Goal: Information Seeking & Learning: Learn about a topic

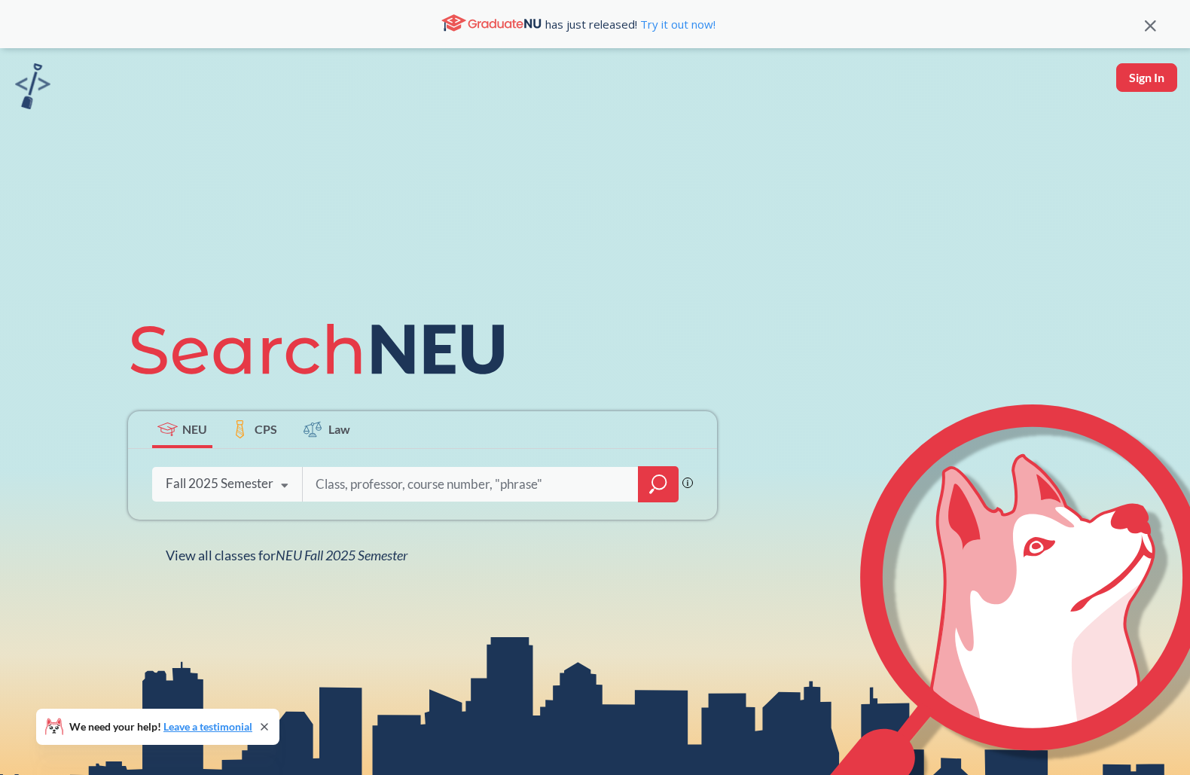
scroll to position [277, 0]
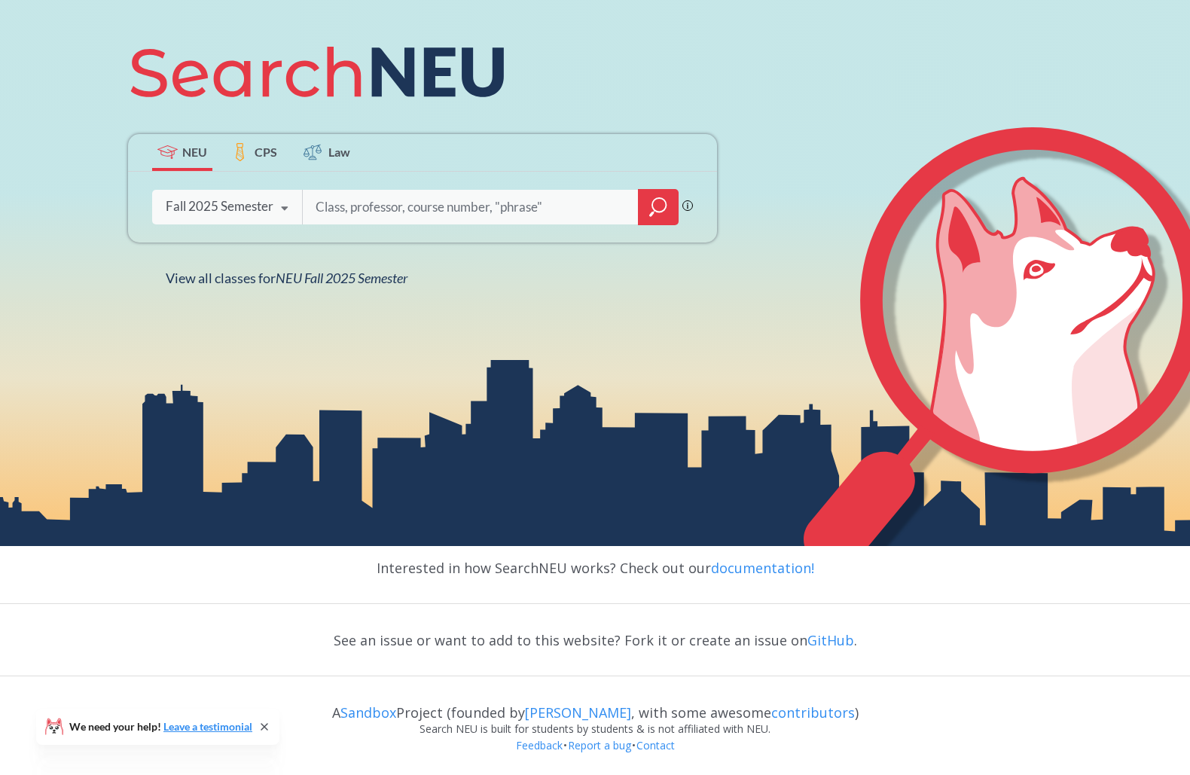
click at [264, 729] on icon at bounding box center [264, 727] width 12 height 12
click at [540, 746] on link "Feedback" at bounding box center [539, 745] width 48 height 14
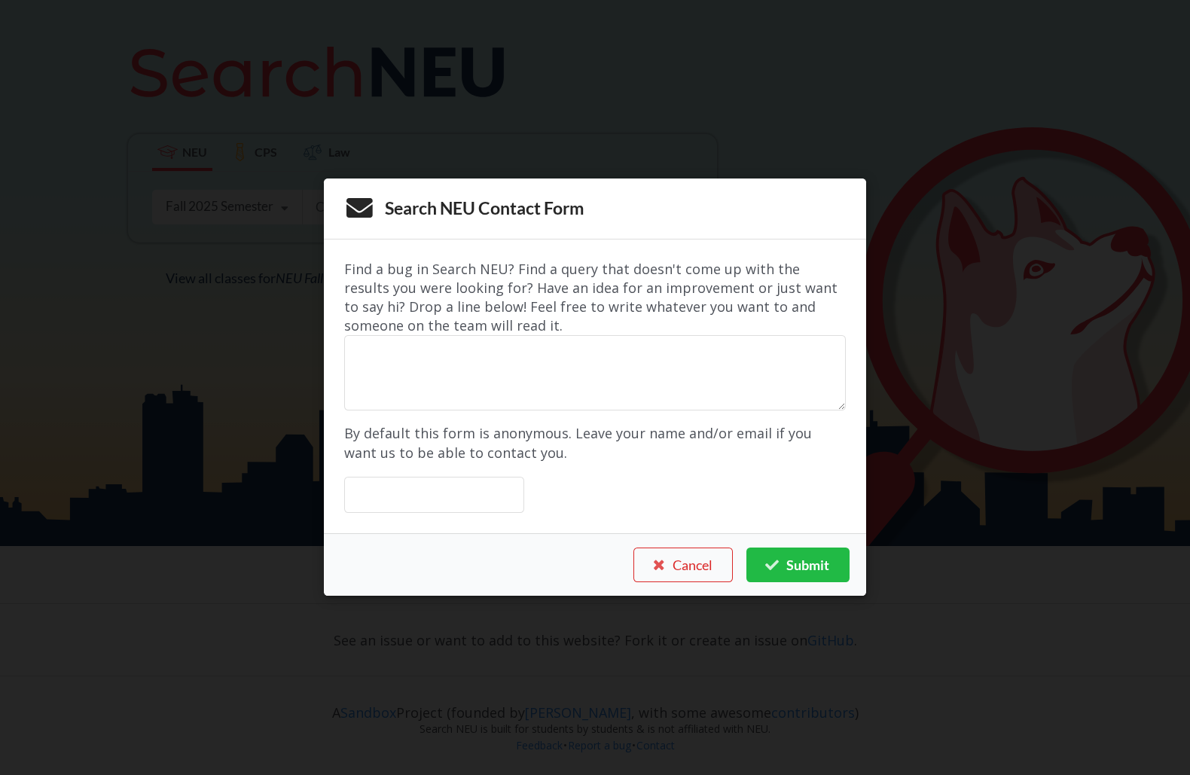
click at [207, 605] on div "Search NEU Contact Form Find a bug in Search NEU? Find a query that doesn't com…" at bounding box center [595, 387] width 1190 height 775
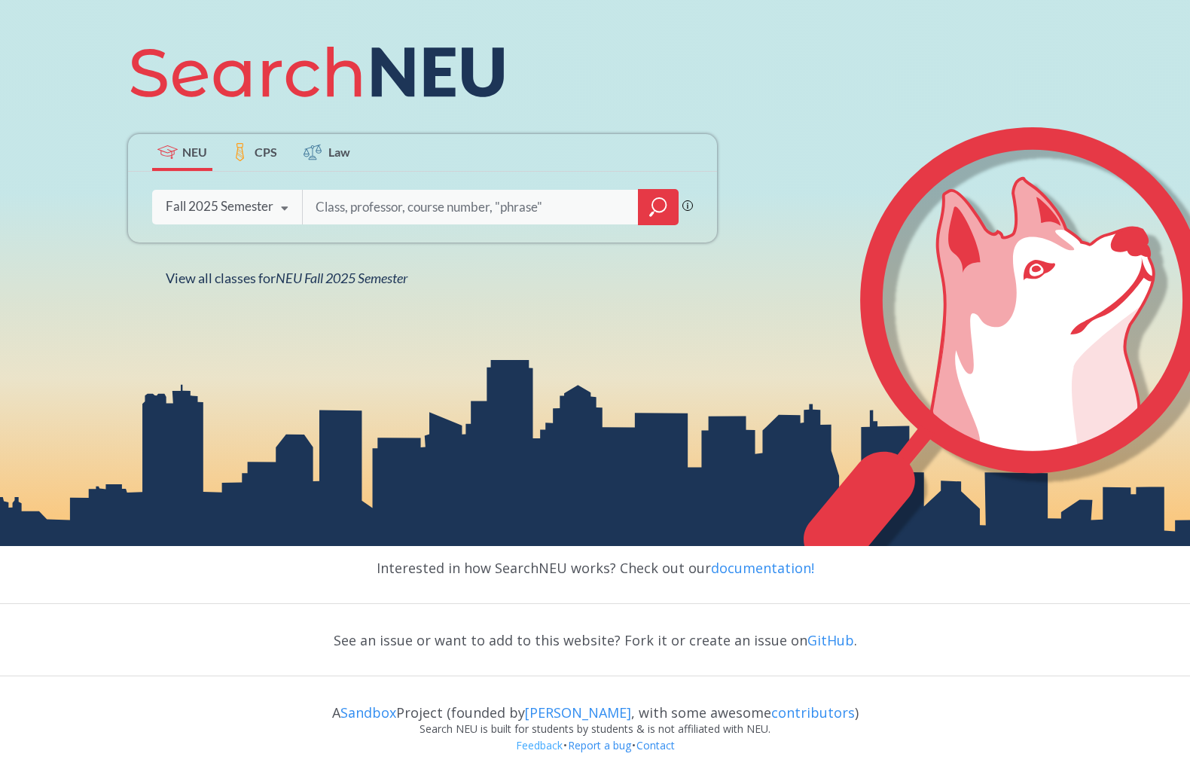
click at [545, 747] on link "Feedback" at bounding box center [539, 745] width 48 height 14
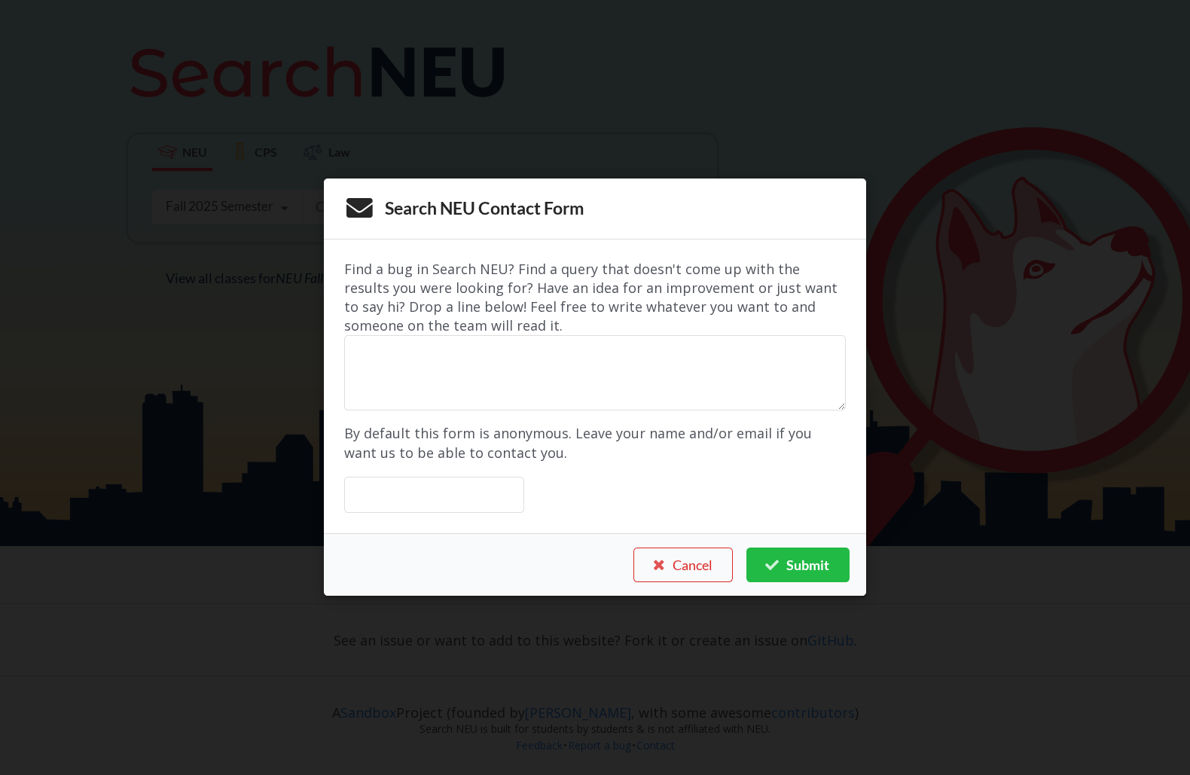
click at [536, 729] on div "Search NEU Contact Form Find a bug in Search NEU? Find a query that doesn't com…" at bounding box center [595, 387] width 1190 height 775
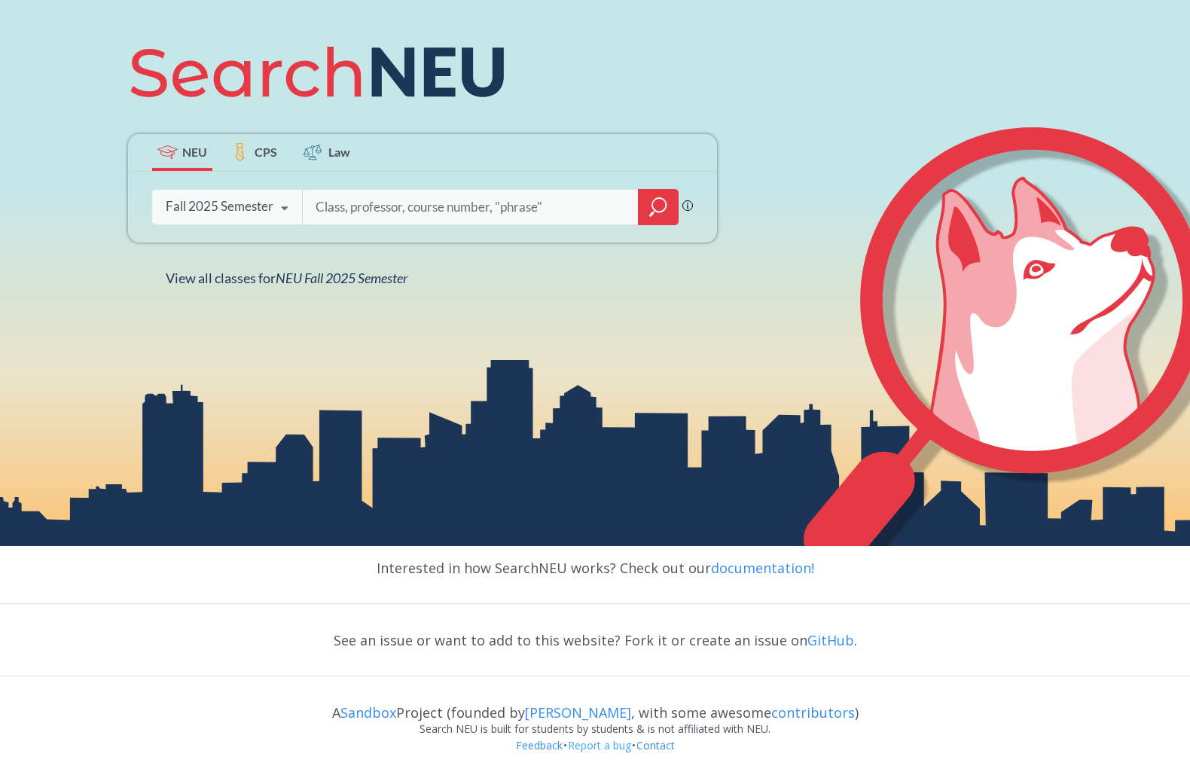
click at [600, 745] on link "Report a bug" at bounding box center [599, 745] width 65 height 14
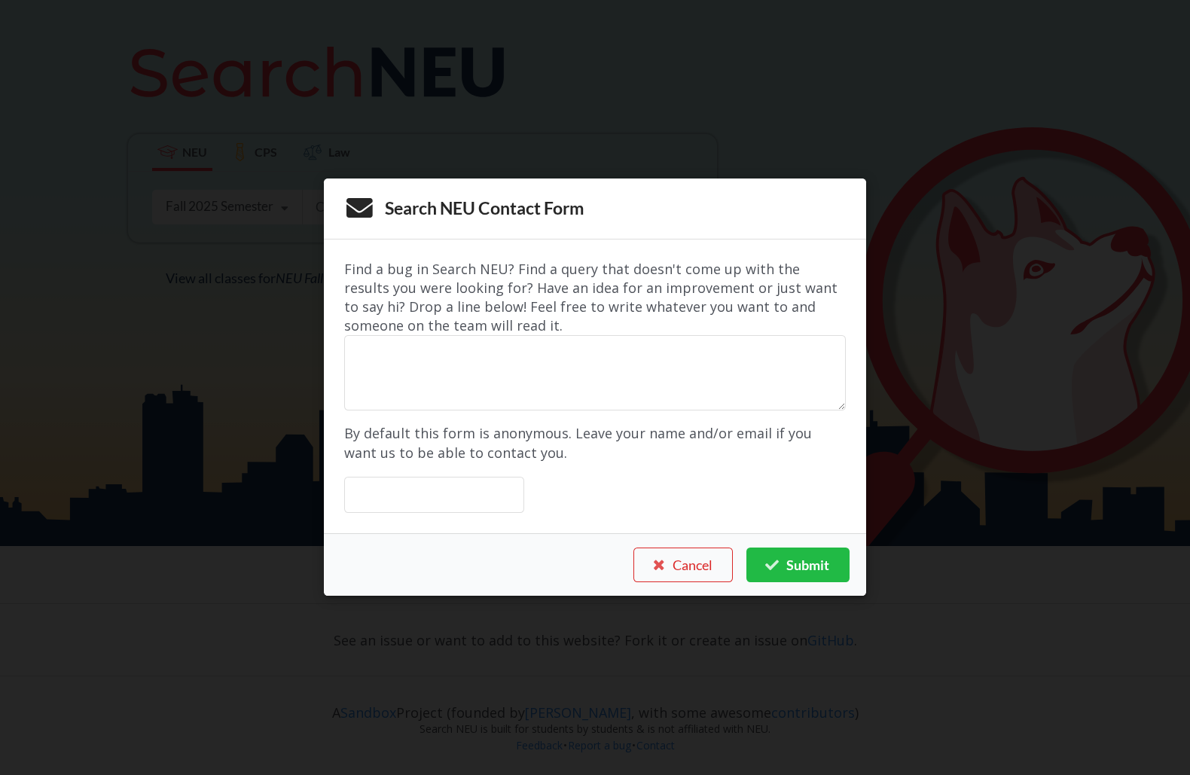
click at [432, 718] on div "Search NEU Contact Form Find a bug in Search NEU? Find a query that doesn't com…" at bounding box center [595, 387] width 1190 height 775
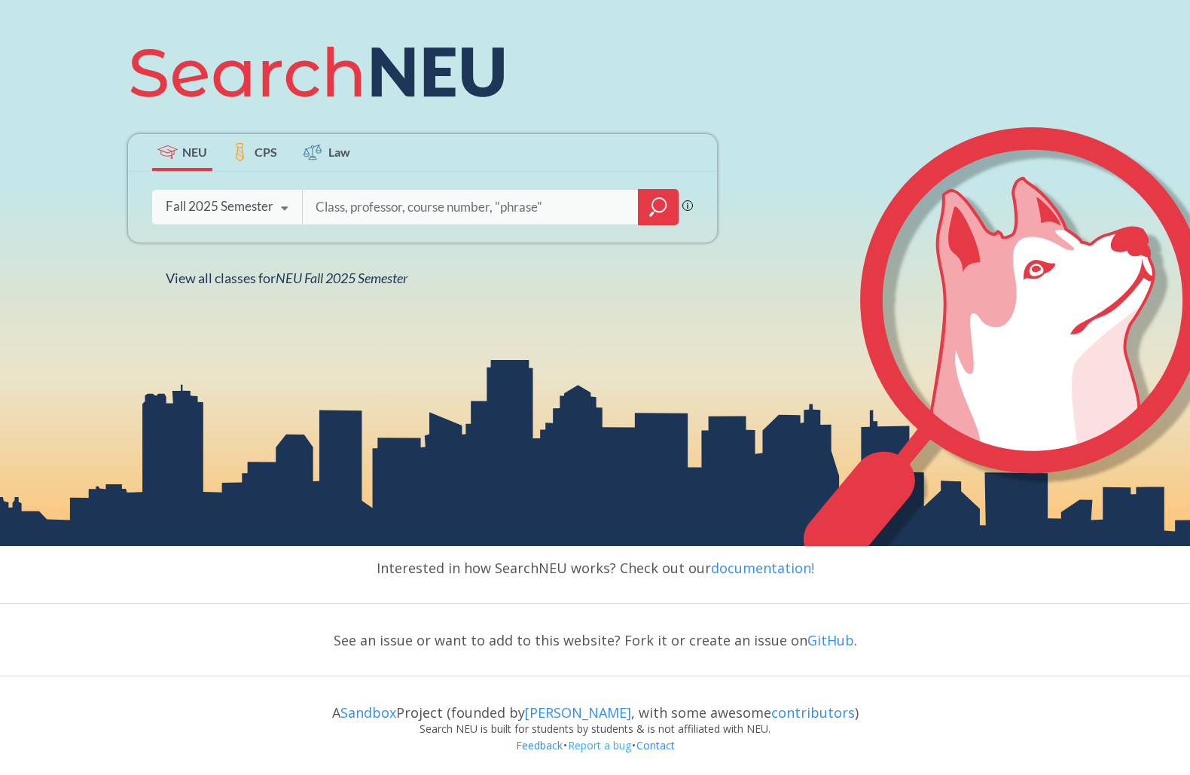
click at [577, 746] on link "Report a bug" at bounding box center [599, 745] width 65 height 14
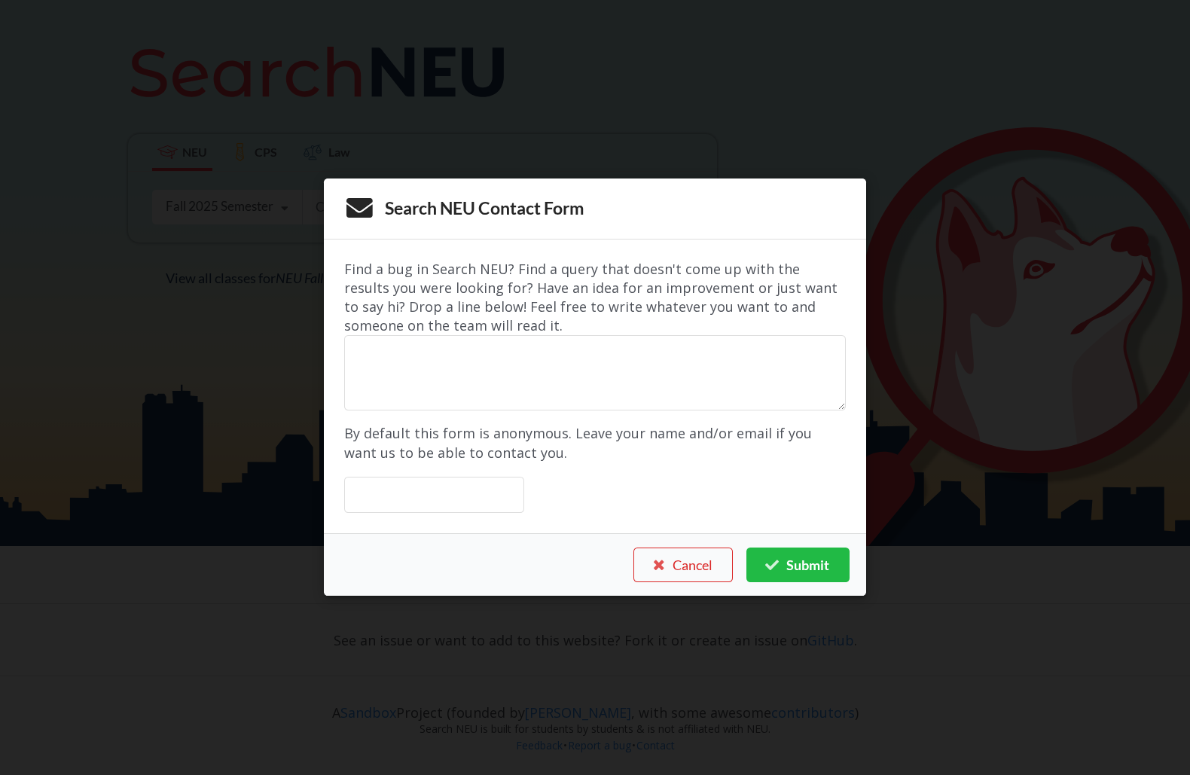
click at [615, 736] on div "Search NEU Contact Form Find a bug in Search NEU? Find a query that doesn't com…" at bounding box center [595, 387] width 1190 height 775
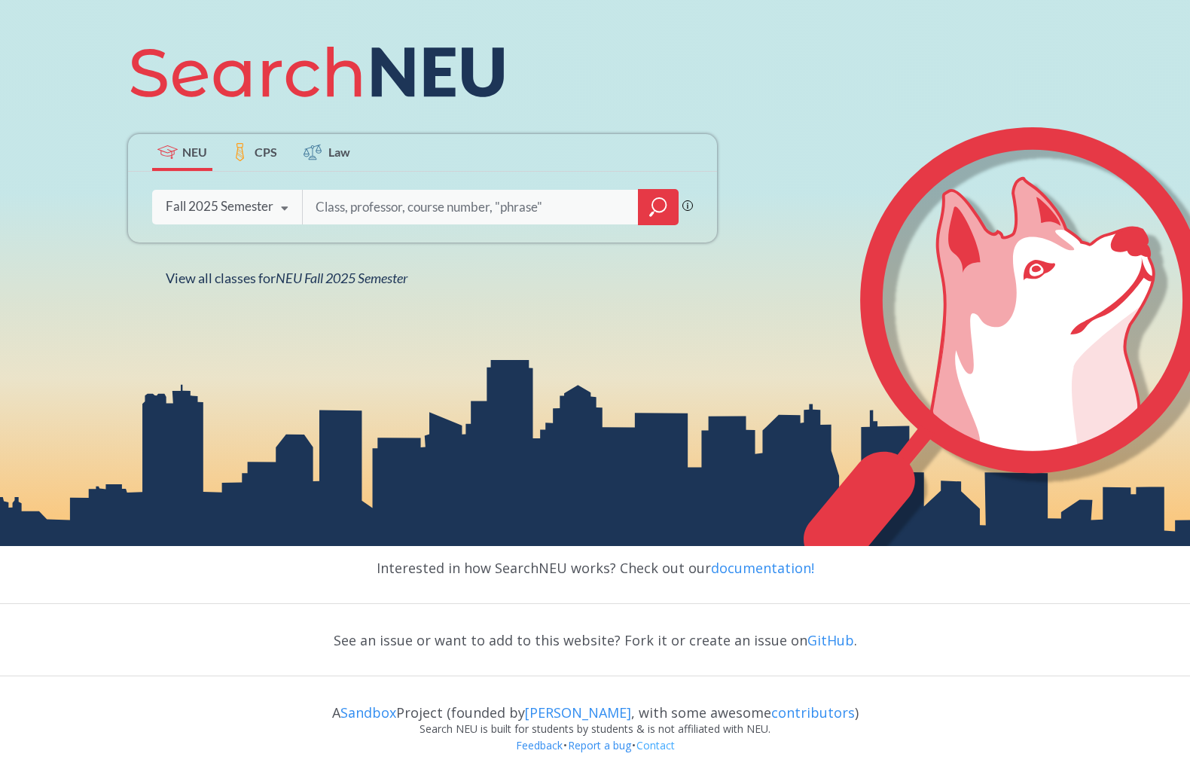
click at [643, 745] on link "Contact" at bounding box center [656, 745] width 40 height 14
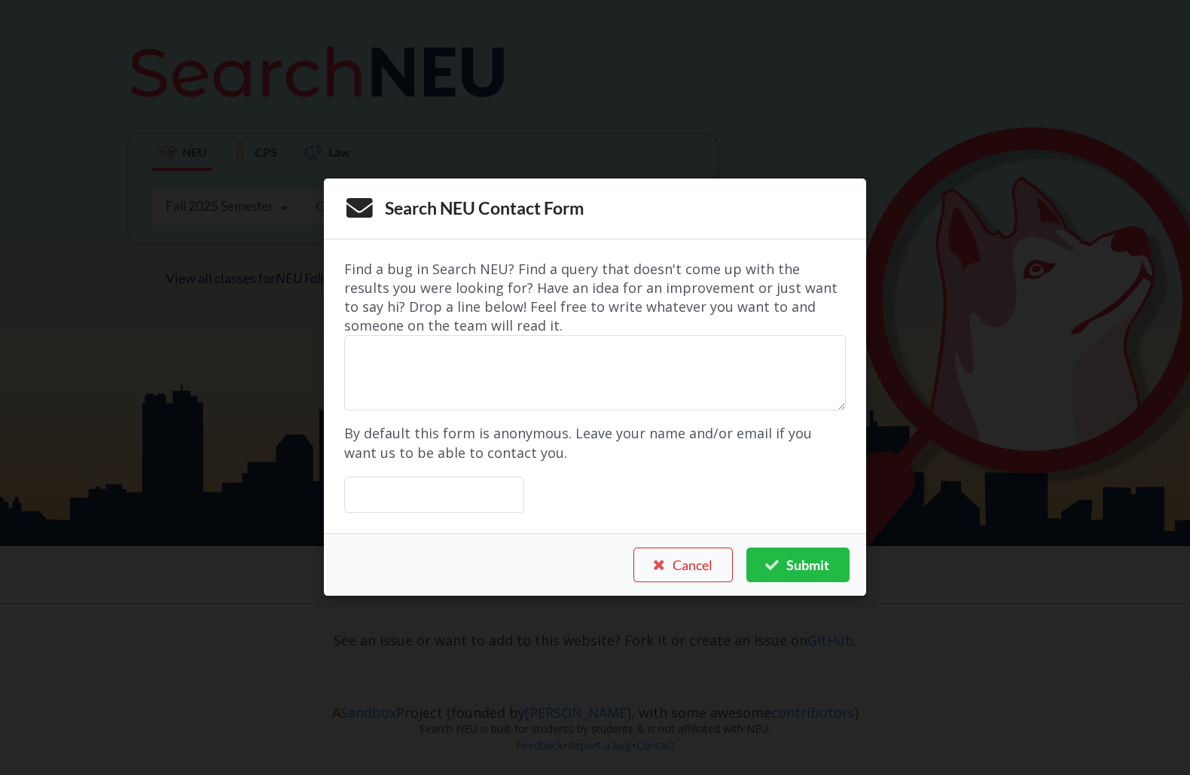
click at [653, 730] on div "Search NEU Contact Form Find a bug in Search NEU? Find a query that doesn't com…" at bounding box center [595, 387] width 1190 height 775
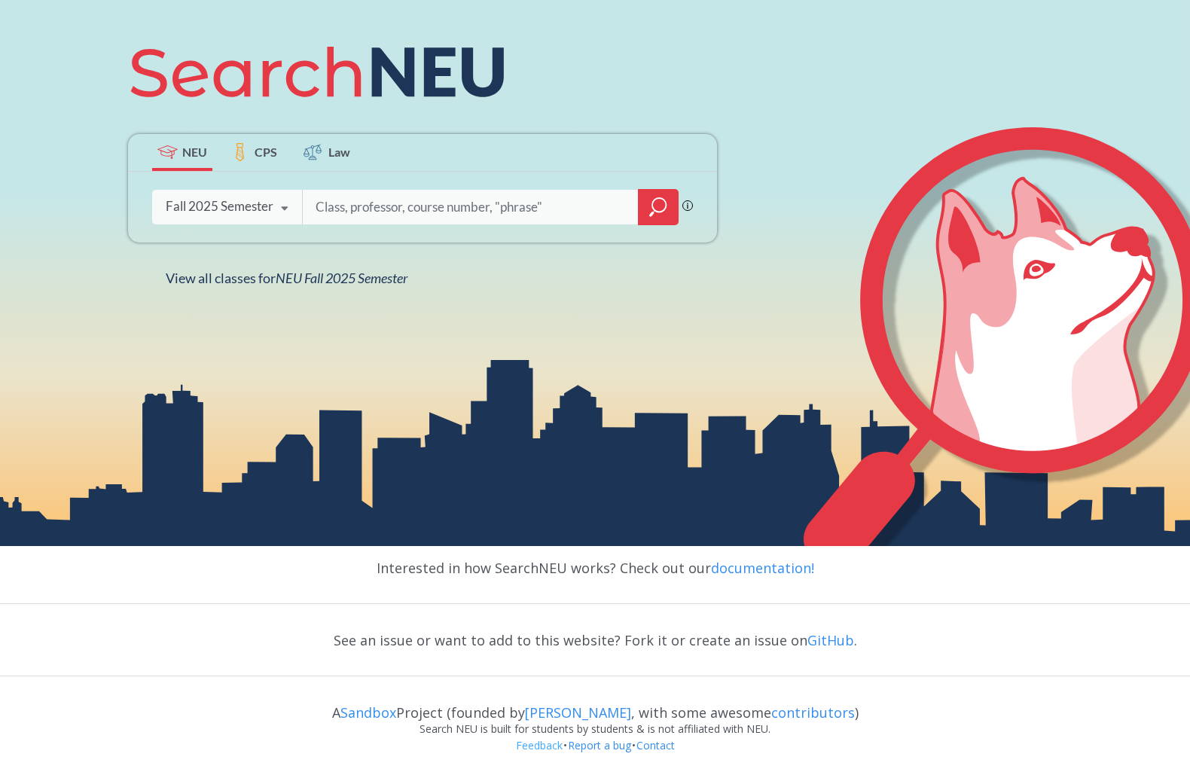
click at [524, 741] on link "Feedback" at bounding box center [539, 745] width 48 height 14
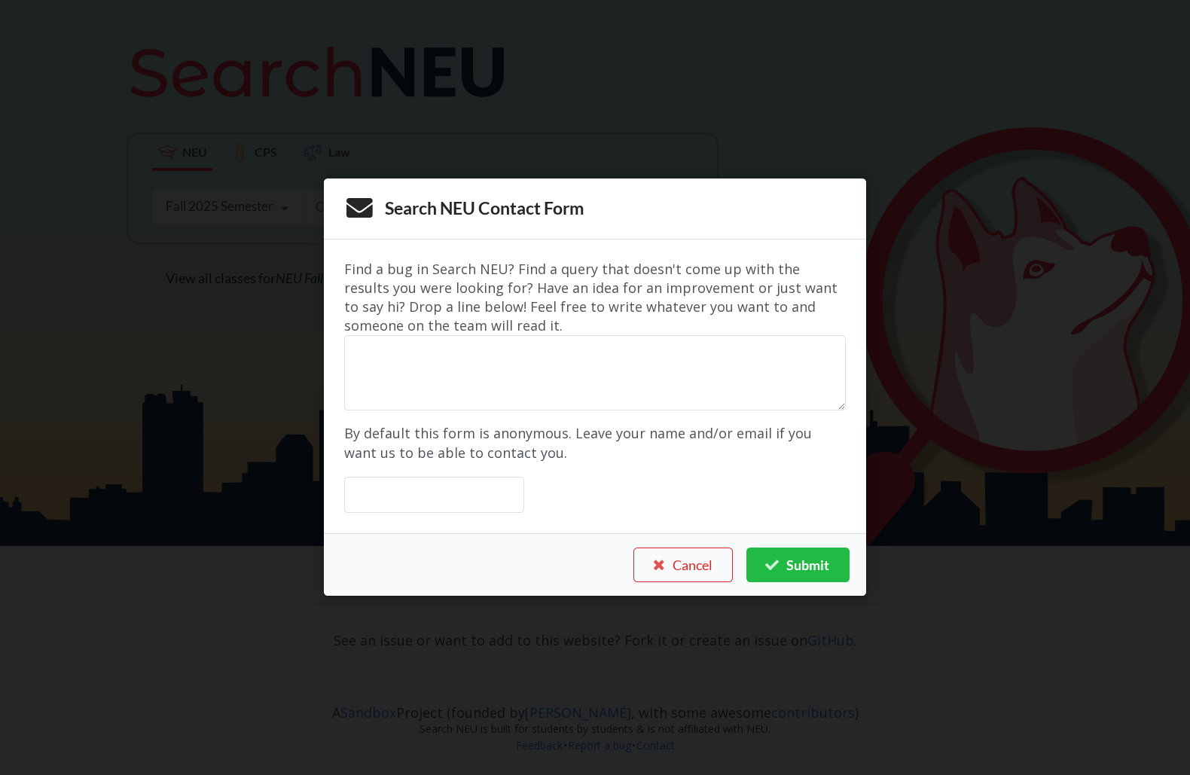
click at [561, 709] on div "Search NEU Contact Form Find a bug in Search NEU? Find a query that doesn't com…" at bounding box center [595, 387] width 1190 height 775
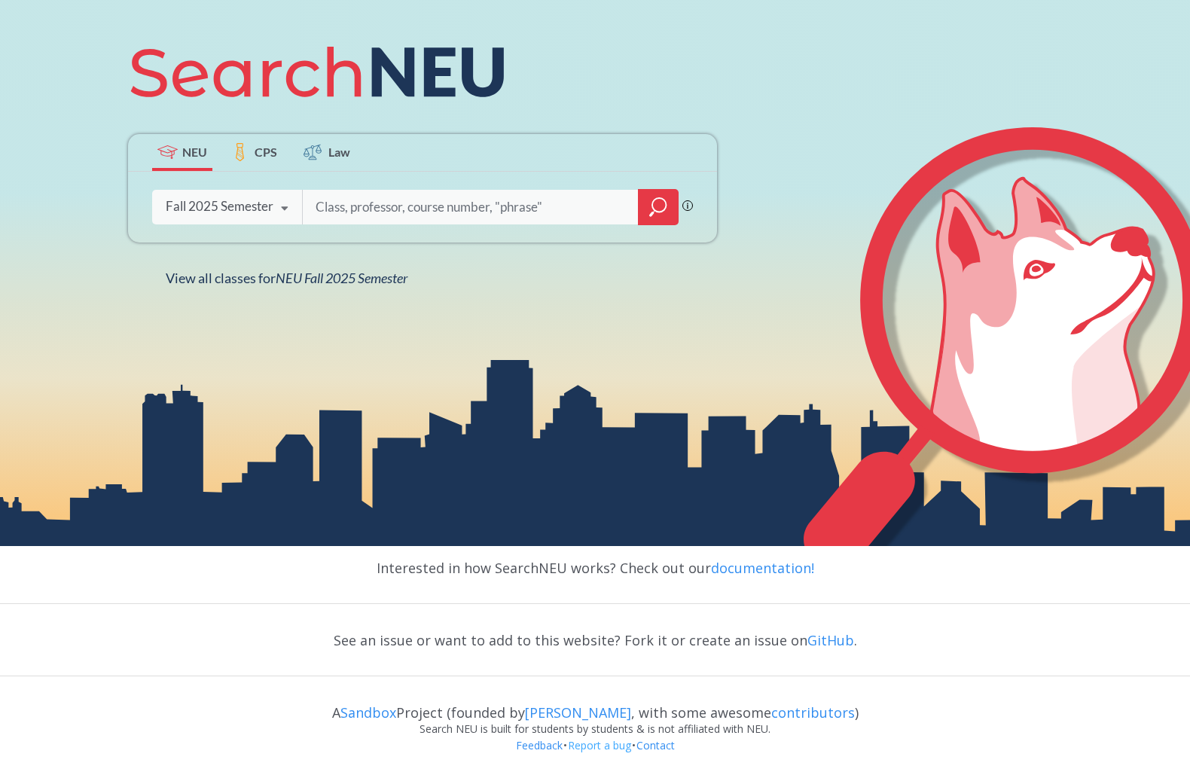
click at [590, 744] on link "Report a bug" at bounding box center [599, 745] width 65 height 14
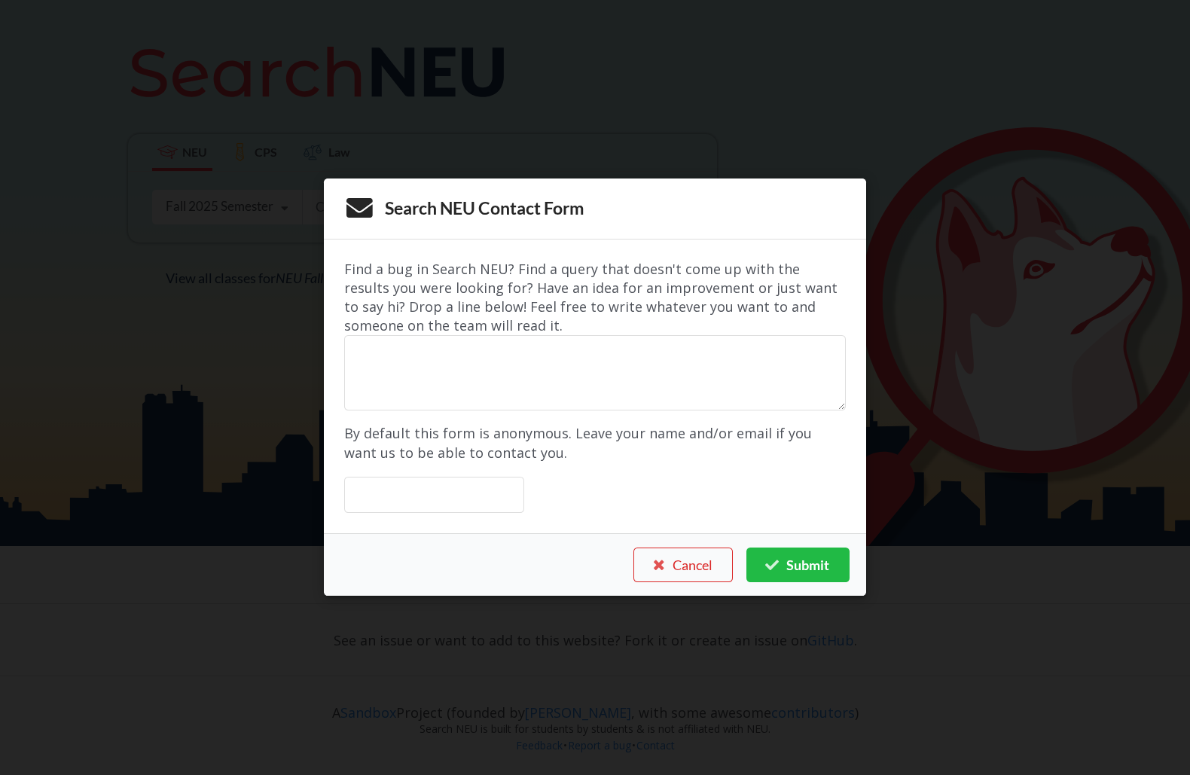
click at [637, 746] on div "Search NEU Contact Form Find a bug in Search NEU? Find a query that doesn't com…" at bounding box center [595, 387] width 1190 height 775
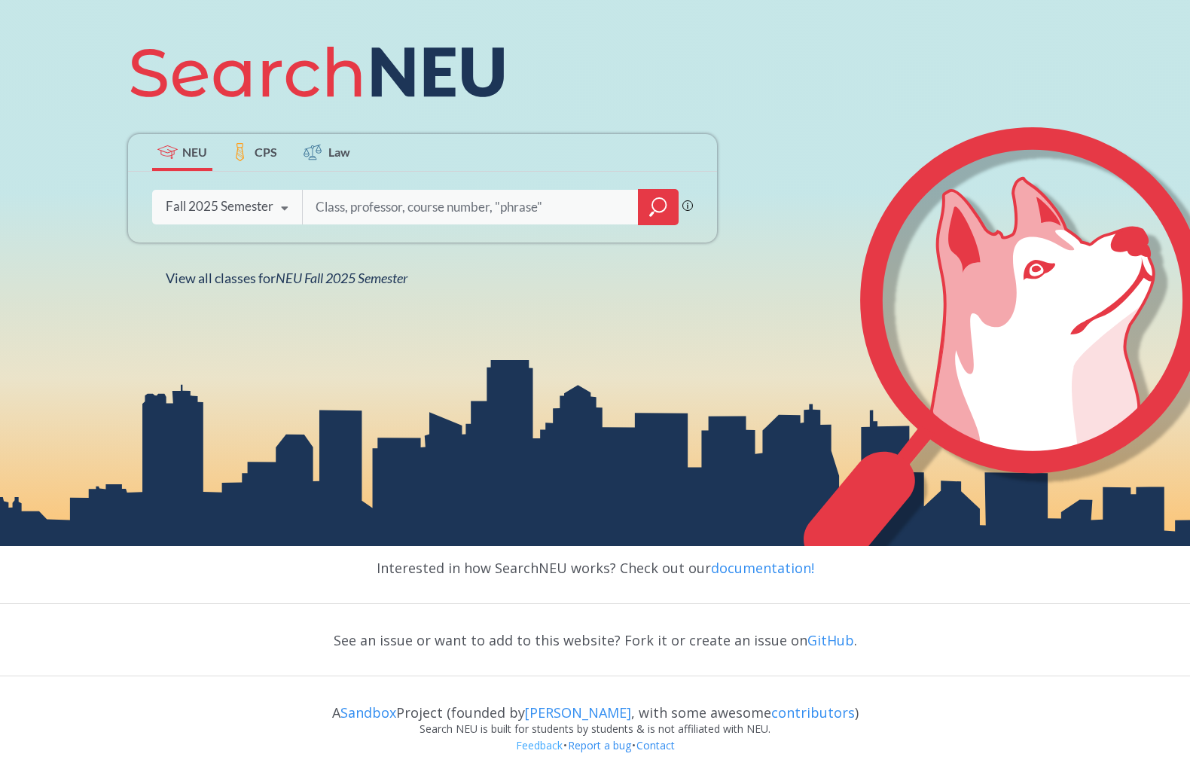
click at [543, 744] on link "Feedback" at bounding box center [539, 745] width 48 height 14
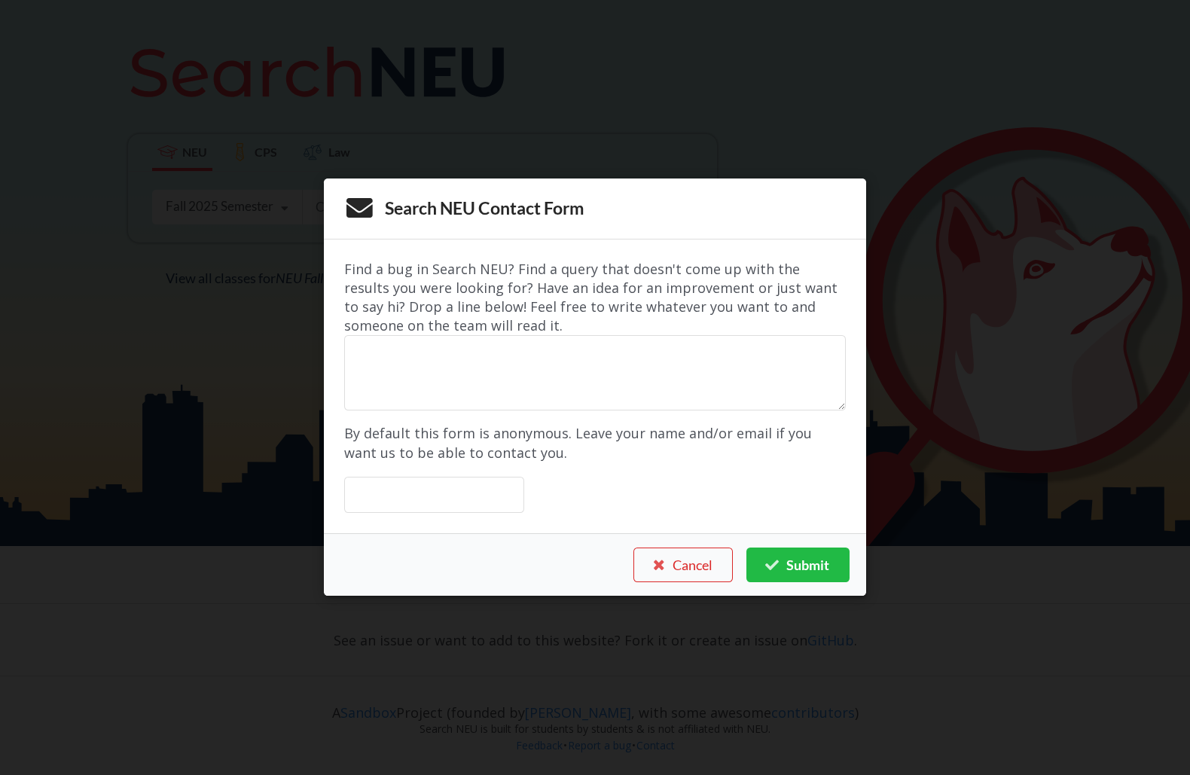
click at [617, 732] on div "Search NEU Contact Form Find a bug in Search NEU? Find a query that doesn't com…" at bounding box center [595, 387] width 1190 height 775
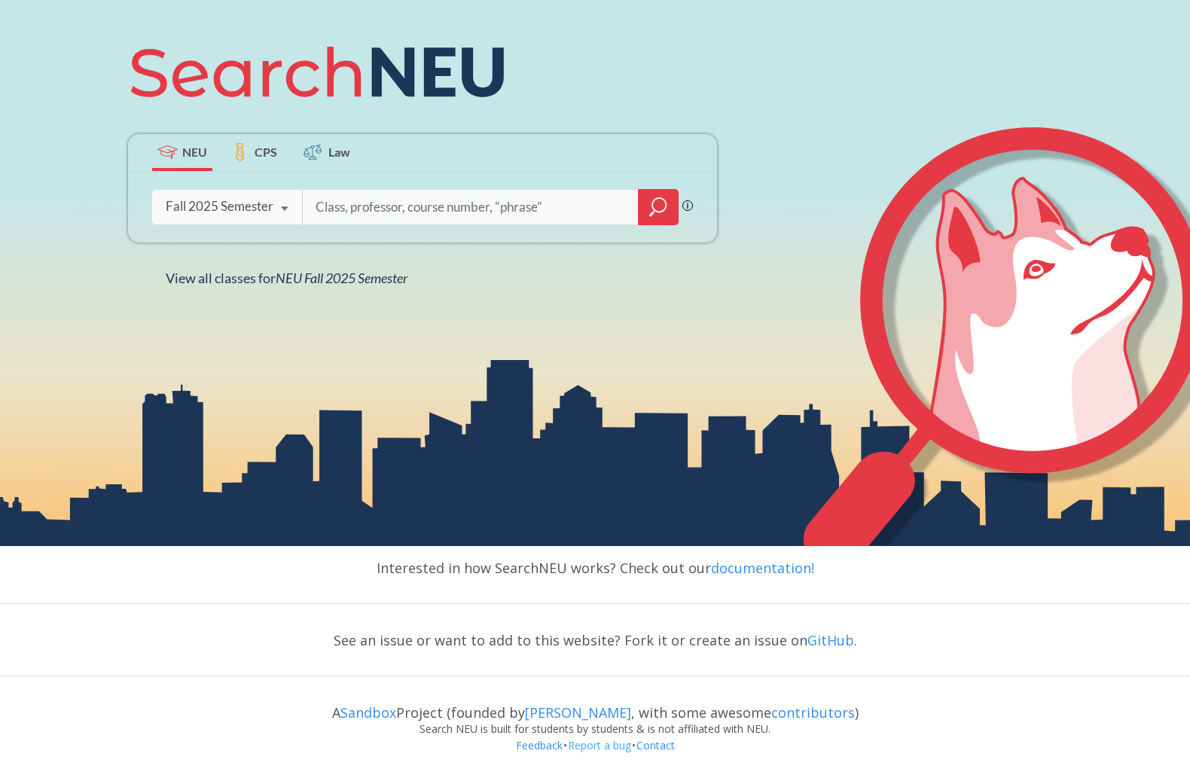
click at [595, 740] on link "Report a bug" at bounding box center [599, 745] width 65 height 14
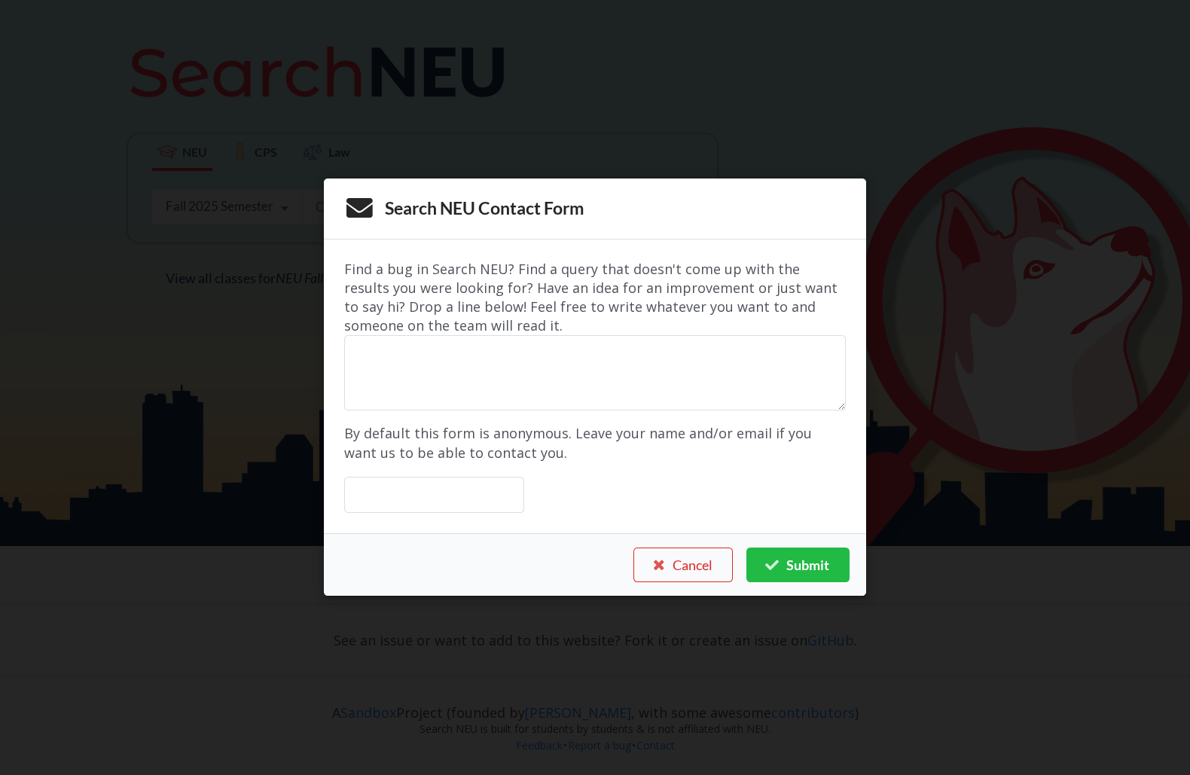
click at [654, 740] on div "Search NEU Contact Form Find a bug in Search NEU? Find a query that doesn't com…" at bounding box center [595, 387] width 1190 height 775
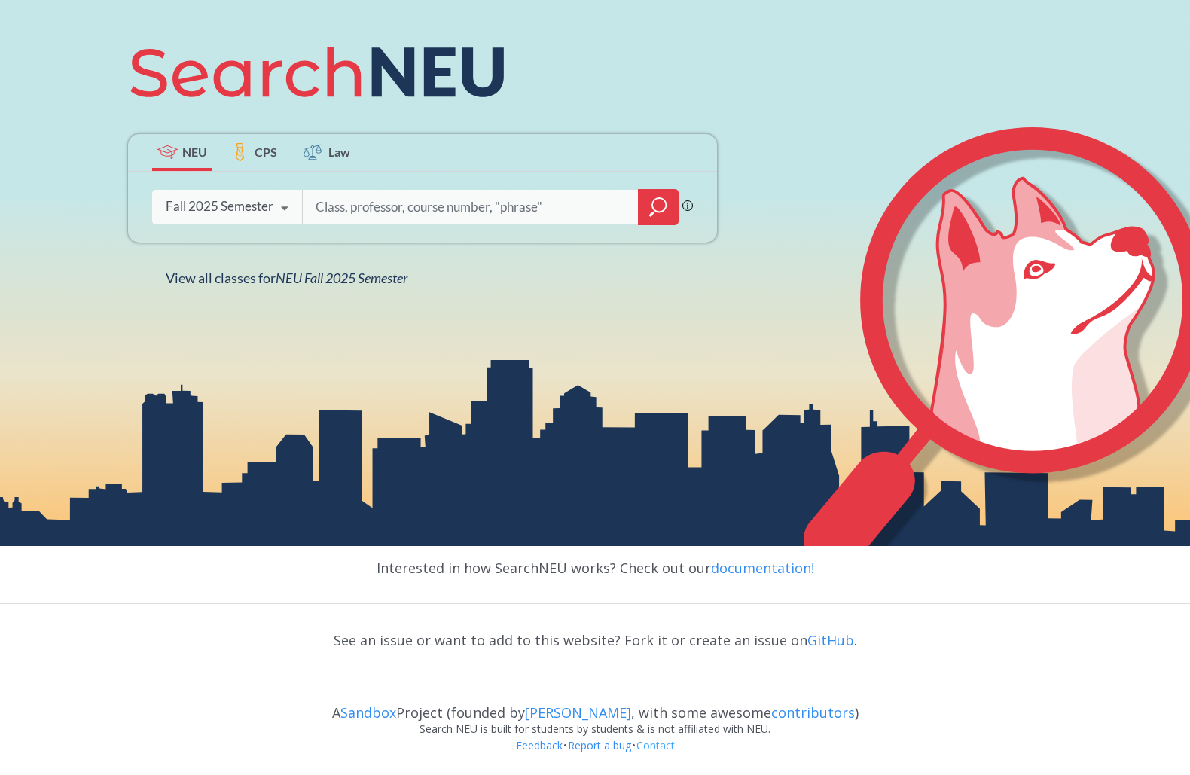
click at [668, 741] on link "Contact" at bounding box center [656, 745] width 40 height 14
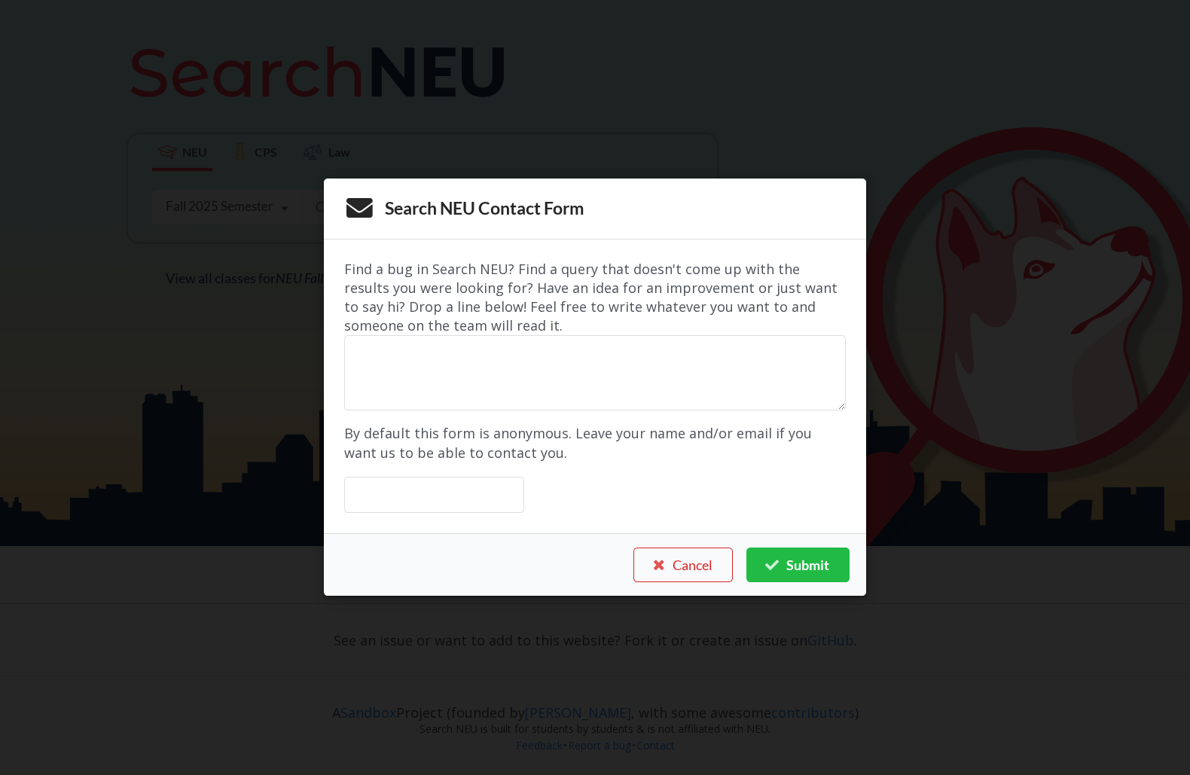
click at [748, 726] on div "Search NEU Contact Form Find a bug in Search NEU? Find a query that doesn't com…" at bounding box center [595, 387] width 1190 height 775
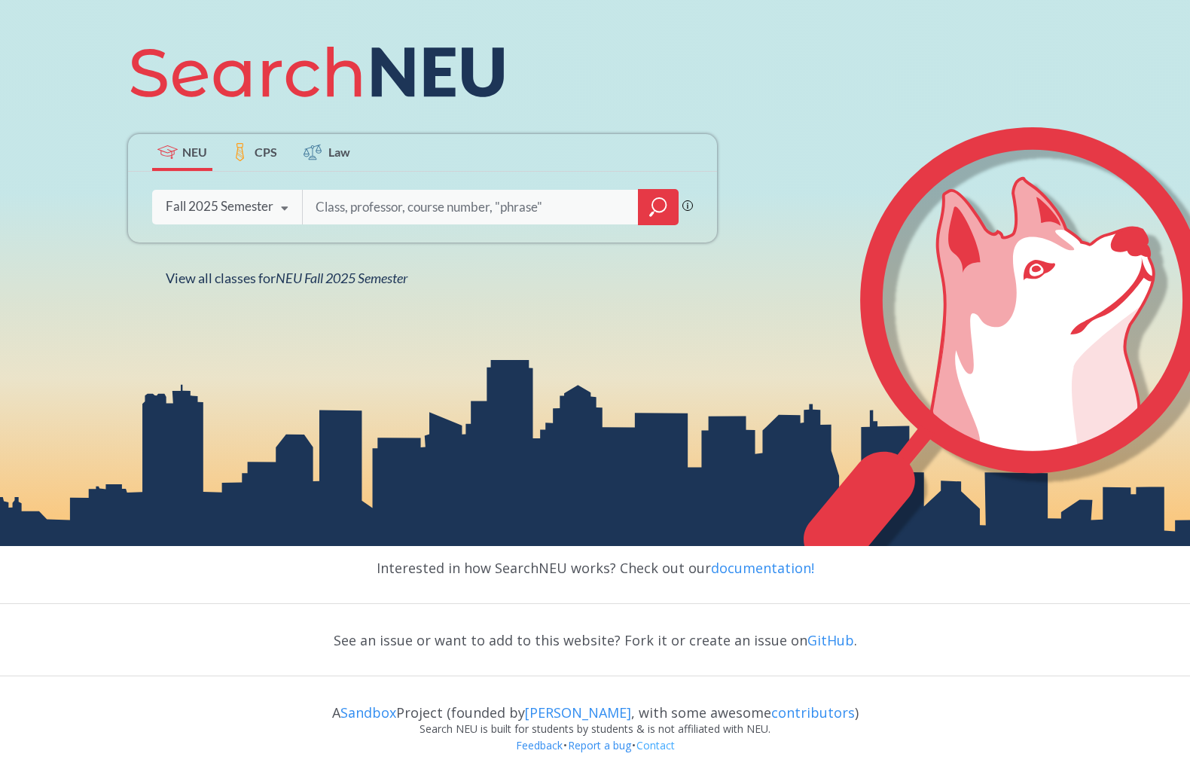
click at [662, 738] on link "Contact" at bounding box center [656, 745] width 40 height 14
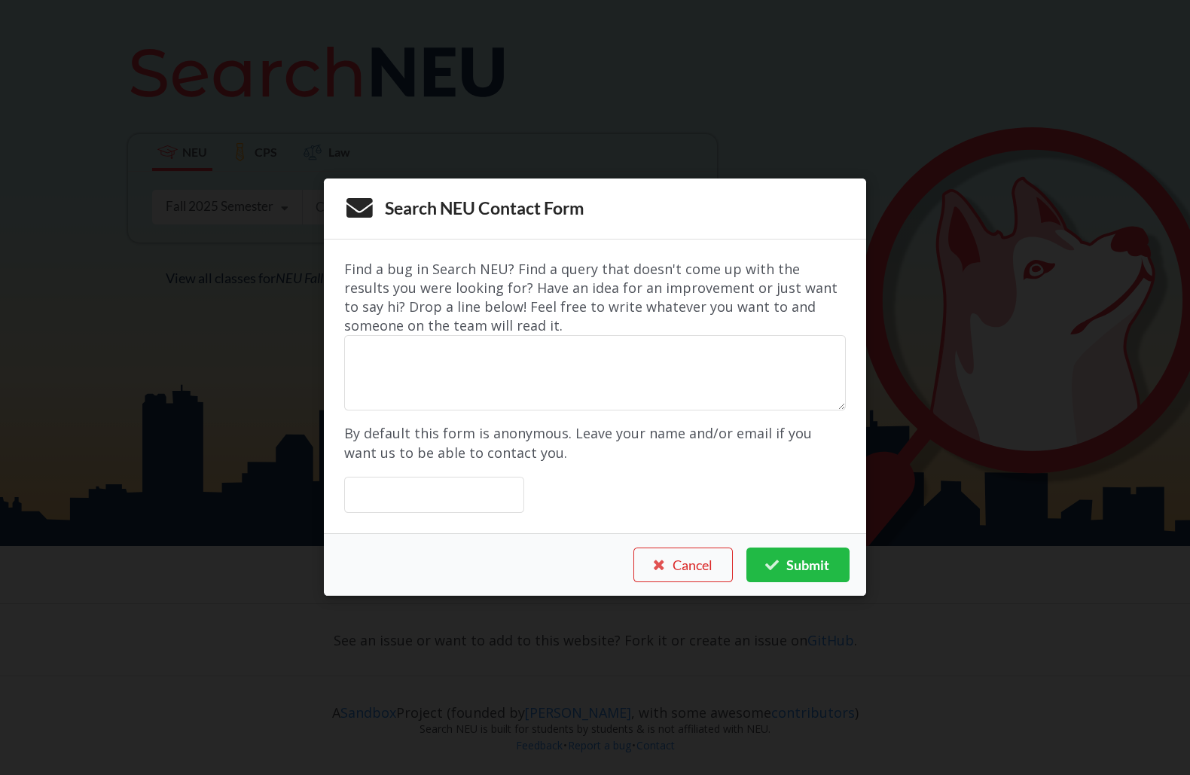
click at [643, 742] on div "Search NEU Contact Form Find a bug in Search NEU? Find a query that doesn't com…" at bounding box center [595, 387] width 1190 height 775
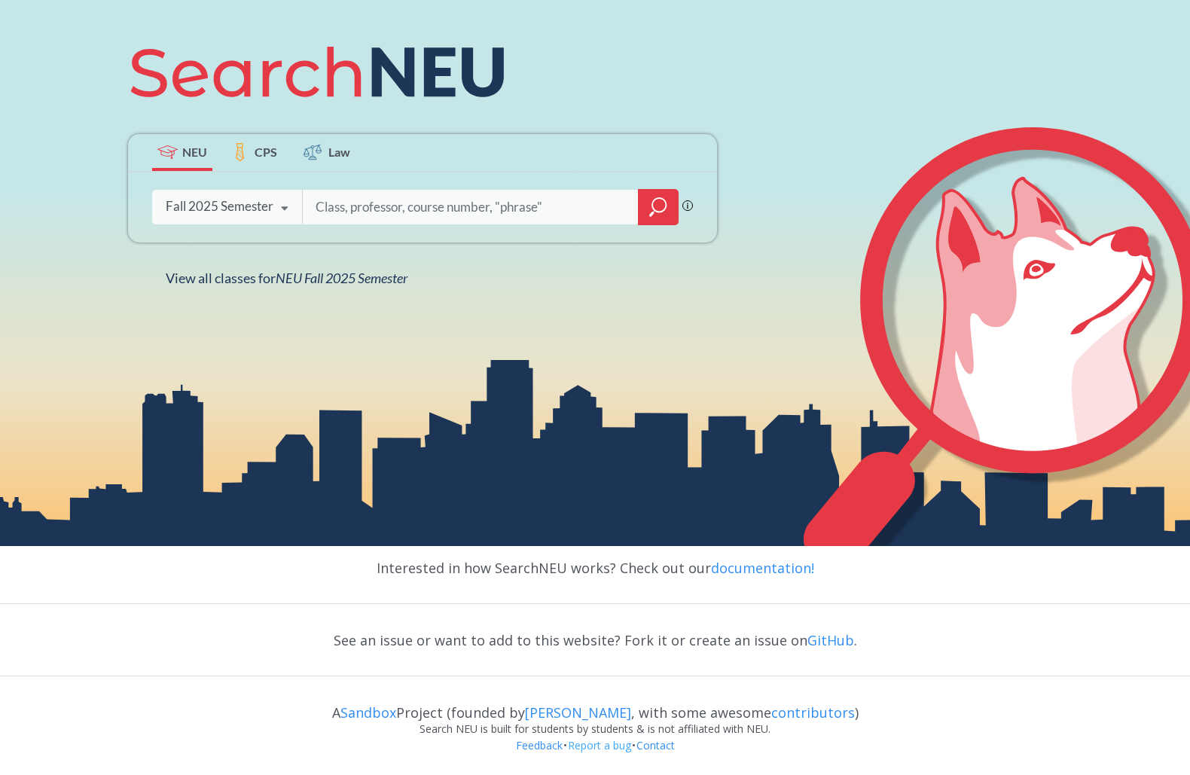
click at [623, 742] on link "Report a bug" at bounding box center [599, 745] width 65 height 14
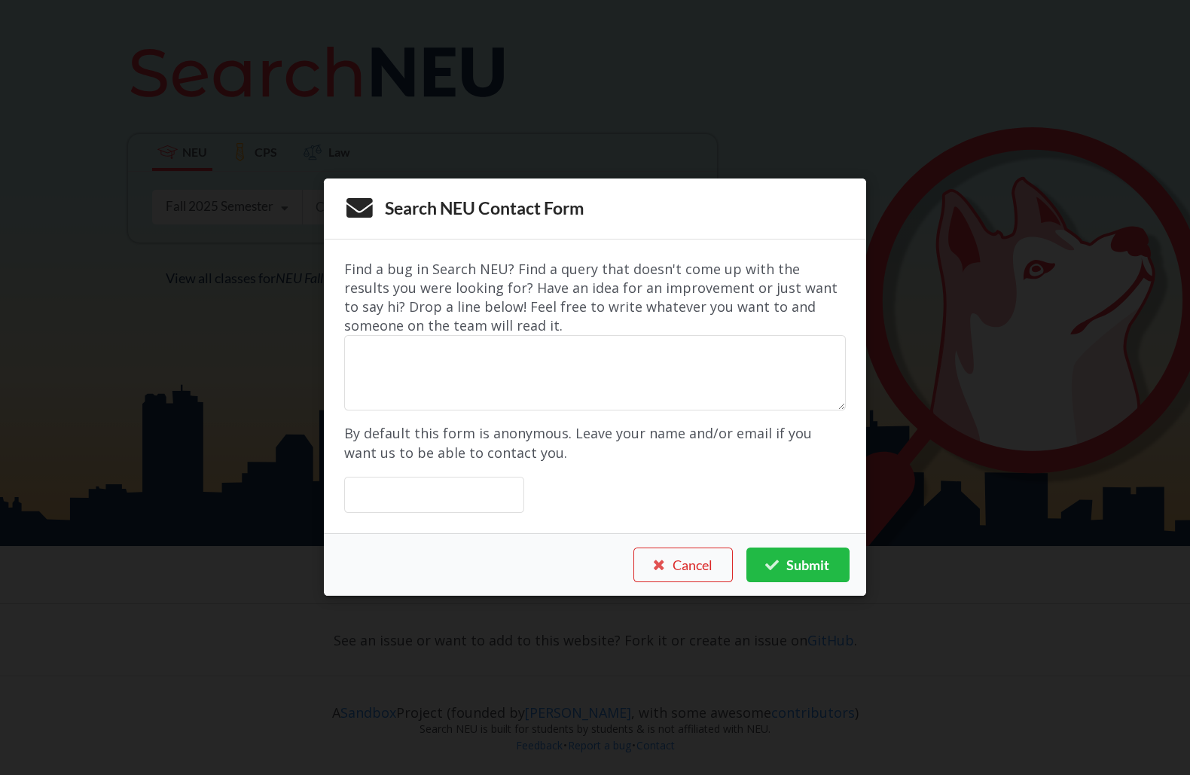
click at [616, 742] on div "Search NEU Contact Form Find a bug in Search NEU? Find a query that doesn't com…" at bounding box center [595, 387] width 1190 height 775
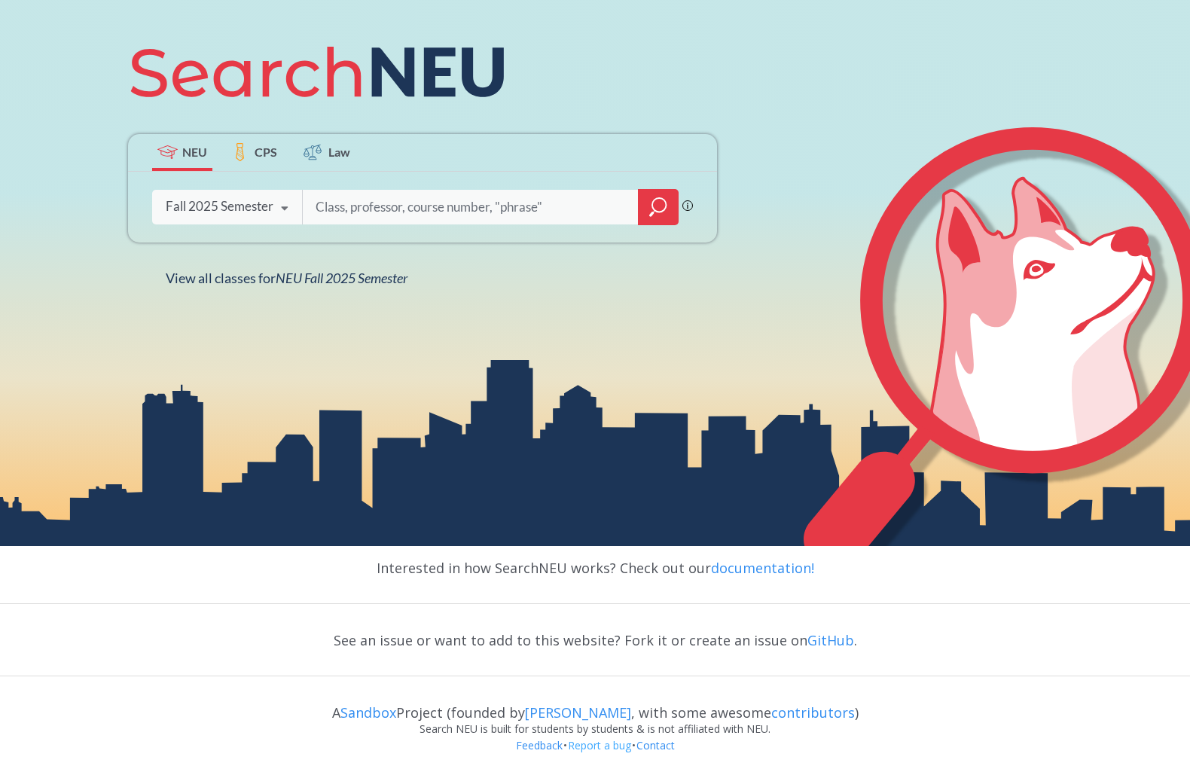
click at [571, 744] on link "Report a bug" at bounding box center [599, 745] width 65 height 14
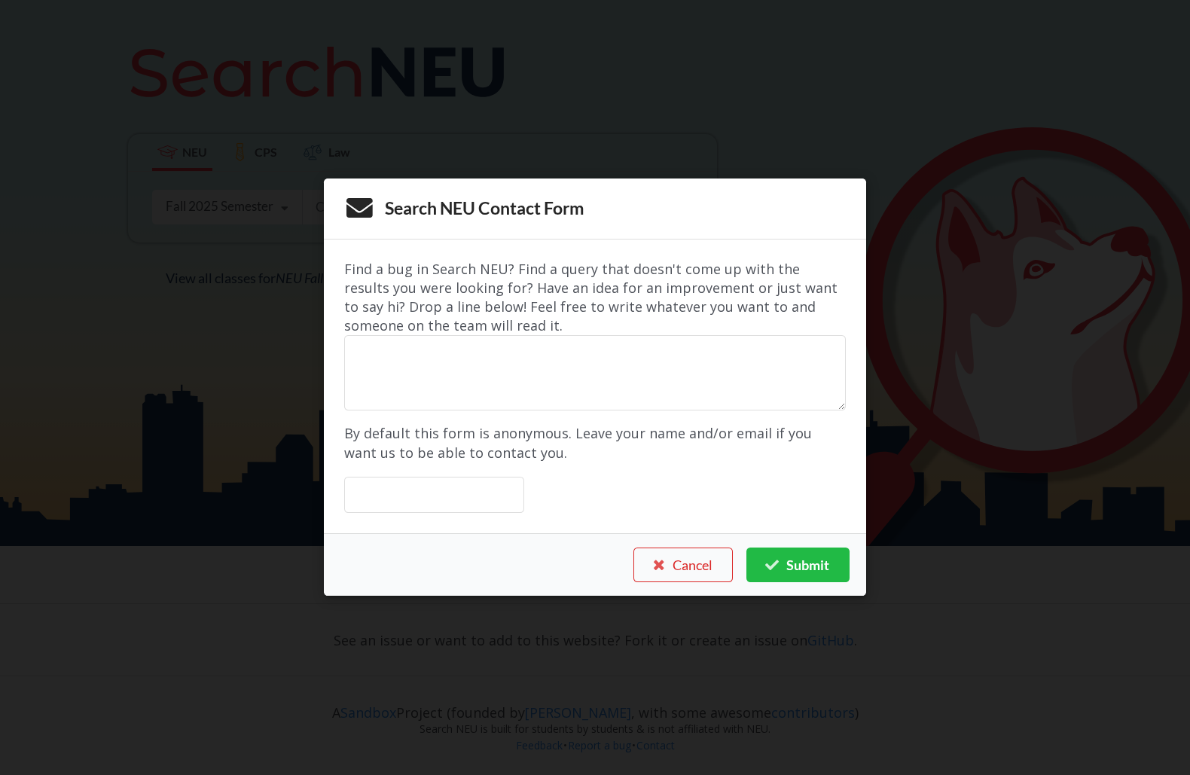
click at [529, 744] on div "Search NEU Contact Form Find a bug in Search NEU? Find a query that doesn't com…" at bounding box center [595, 387] width 1190 height 775
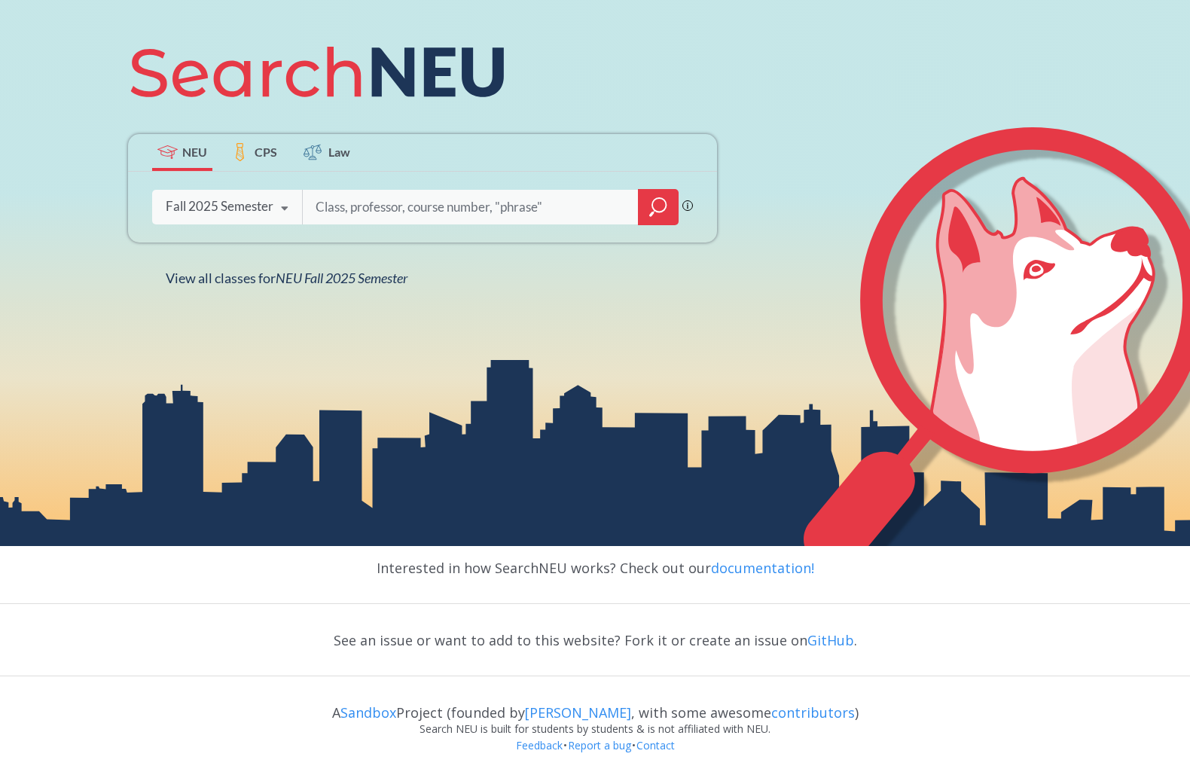
click at [509, 744] on div "Feedback • Report a bug • Contact" at bounding box center [595, 757] width 1190 height 39
click at [518, 748] on link "Feedback" at bounding box center [539, 745] width 48 height 14
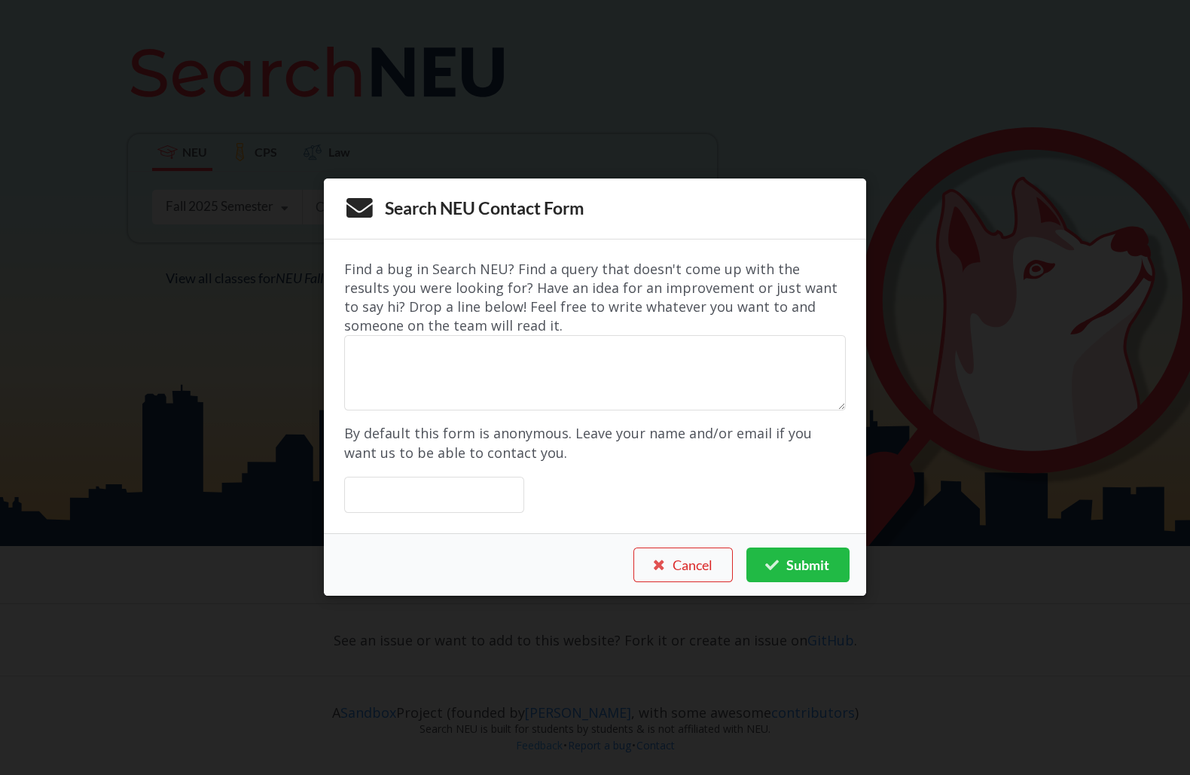
click at [518, 748] on div "Search NEU Contact Form Find a bug in Search NEU? Find a query that doesn't com…" at bounding box center [595, 387] width 1190 height 775
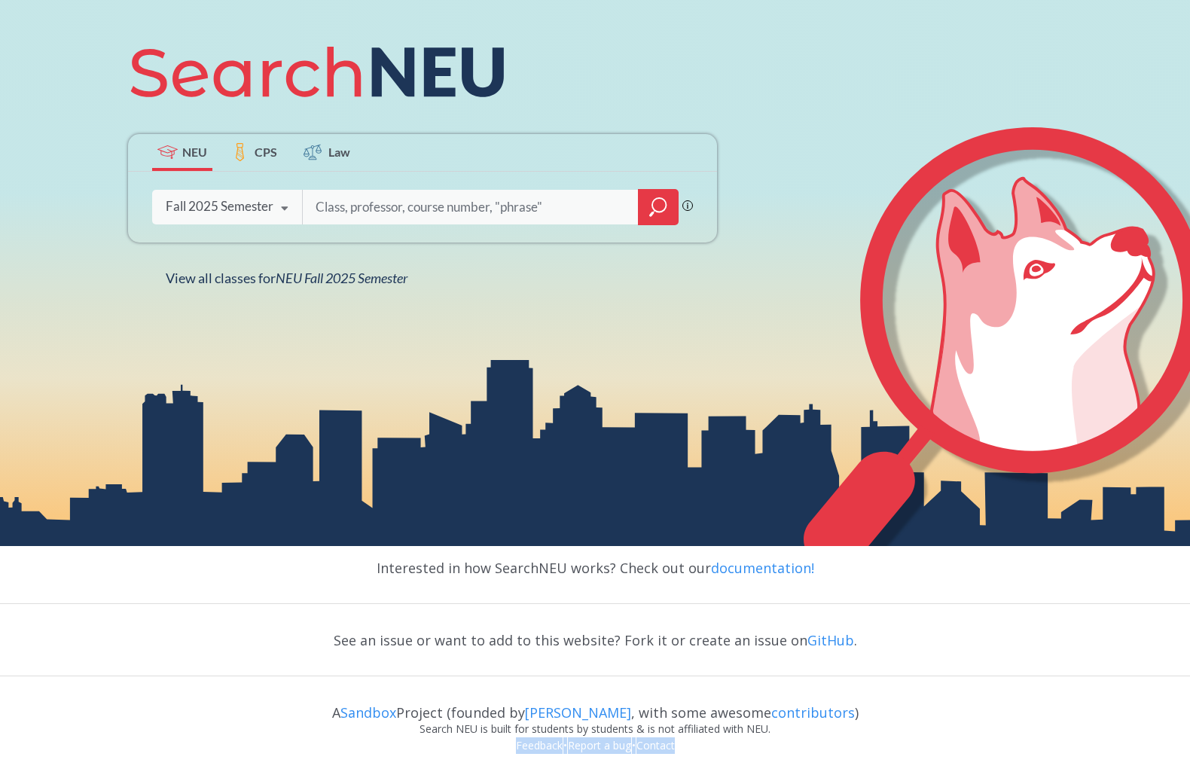
click at [518, 748] on link "Feedback" at bounding box center [539, 745] width 48 height 14
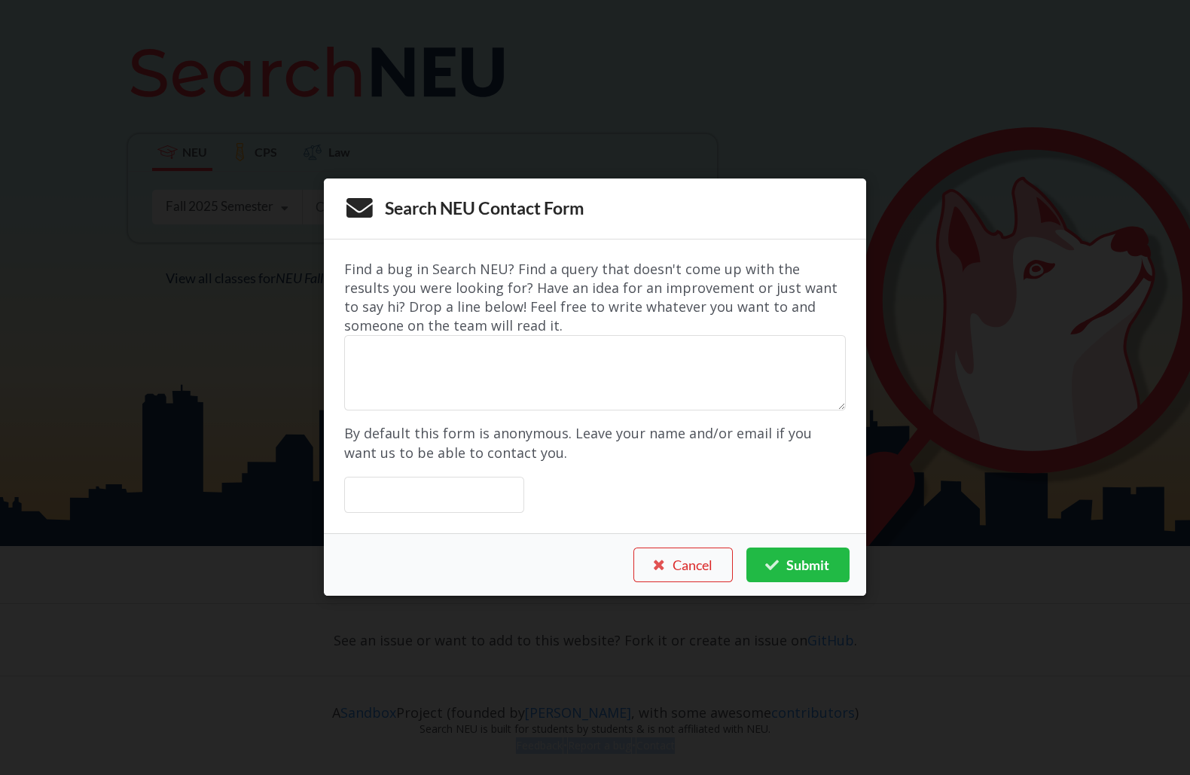
click at [748, 748] on div "Search NEU Contact Form Find a bug in Search NEU? Find a query that doesn't com…" at bounding box center [595, 387] width 1190 height 775
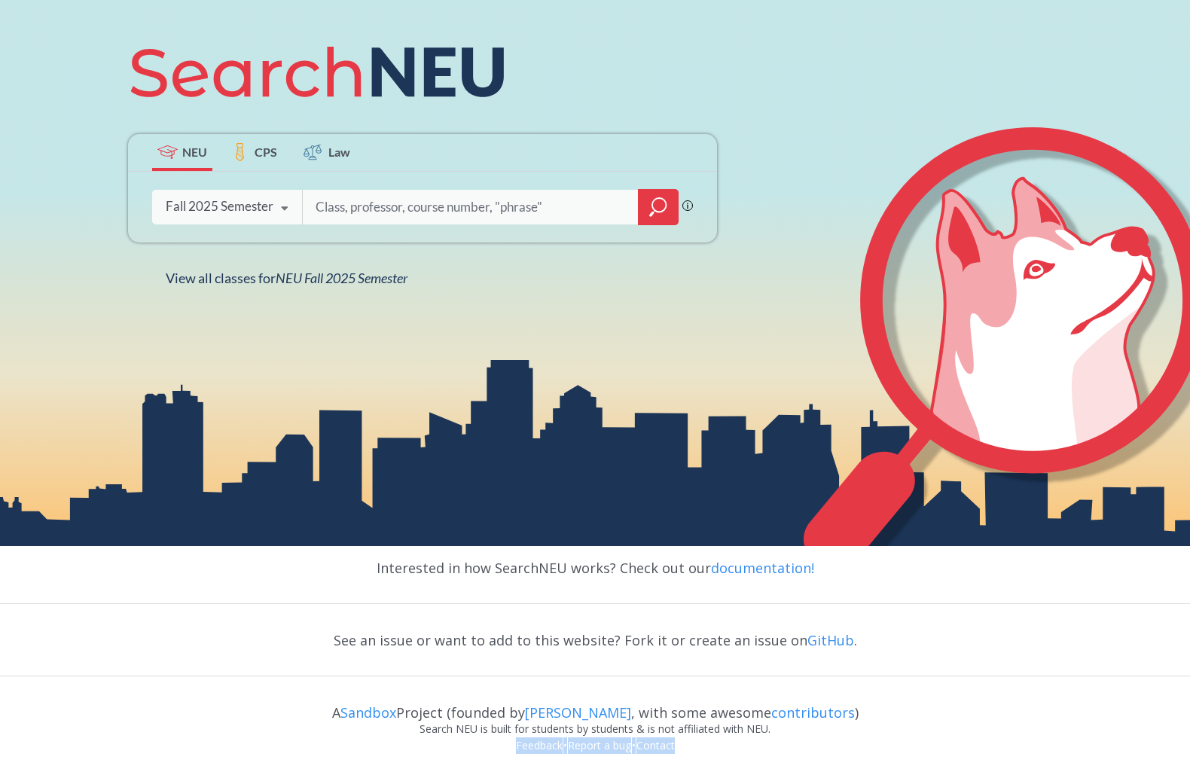
click at [532, 745] on link "Feedback" at bounding box center [539, 745] width 48 height 14
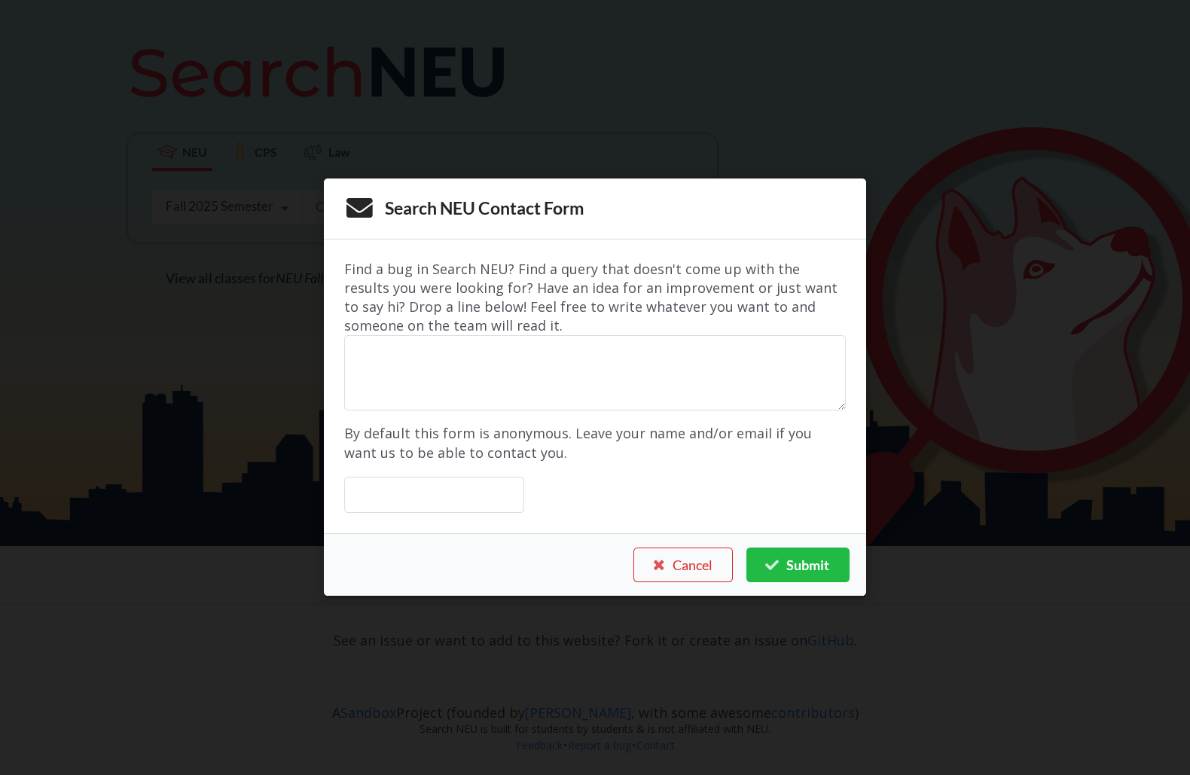
click at [537, 738] on div "Search NEU Contact Form Find a bug in Search NEU? Find a query that doesn't com…" at bounding box center [595, 387] width 1190 height 775
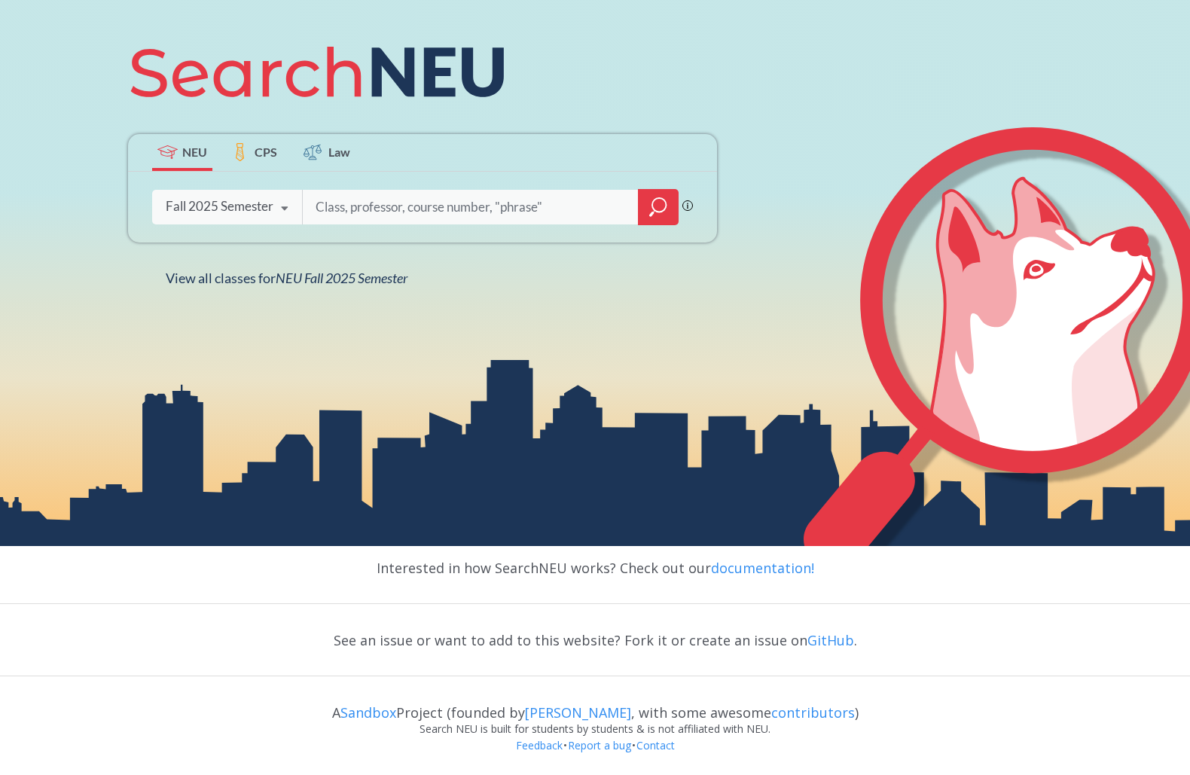
click at [555, 206] on input "search" at bounding box center [470, 207] width 313 height 32
type input "asdfsf"
click at [657, 199] on icon "magnifying glass" at bounding box center [658, 207] width 18 height 21
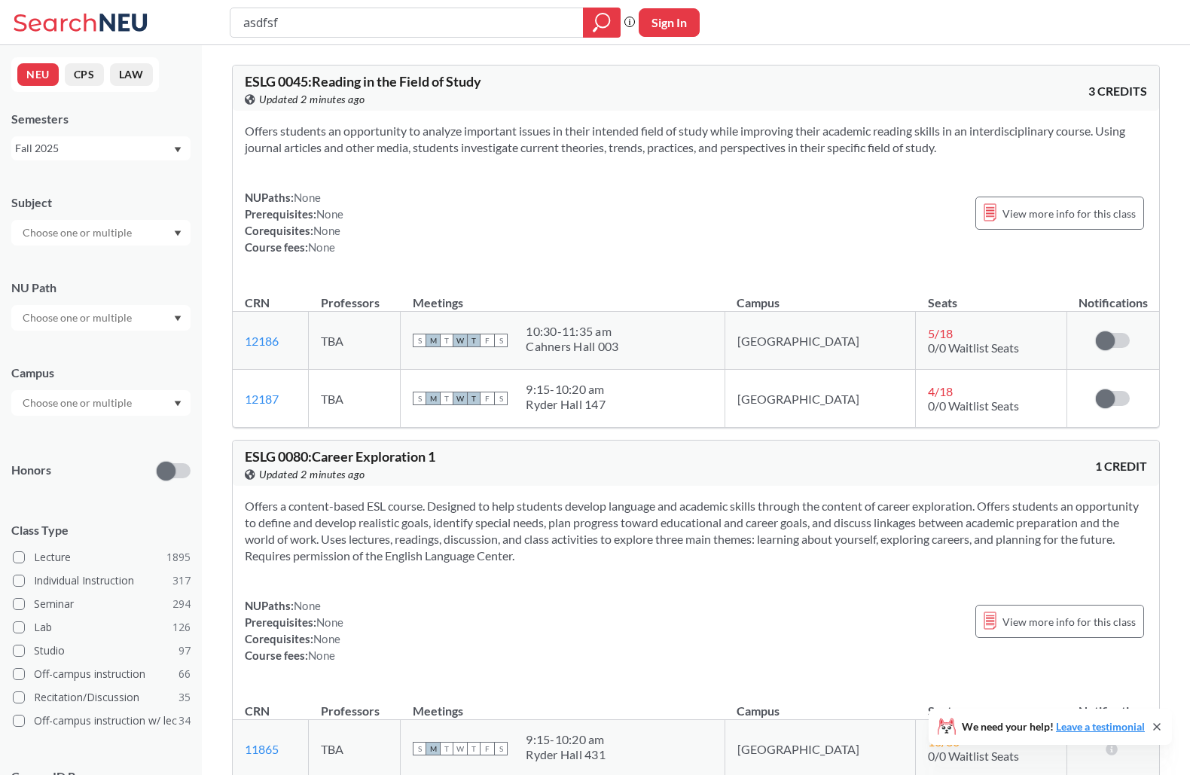
click at [112, 142] on div "Fall 2025" at bounding box center [93, 148] width 157 height 17
click at [163, 133] on div "Semesters Fall 2025" at bounding box center [100, 136] width 179 height 50
click at [153, 155] on div "Fall 2025" at bounding box center [93, 148] width 157 height 17
click at [130, 84] on button "LAW" at bounding box center [131, 74] width 43 height 23
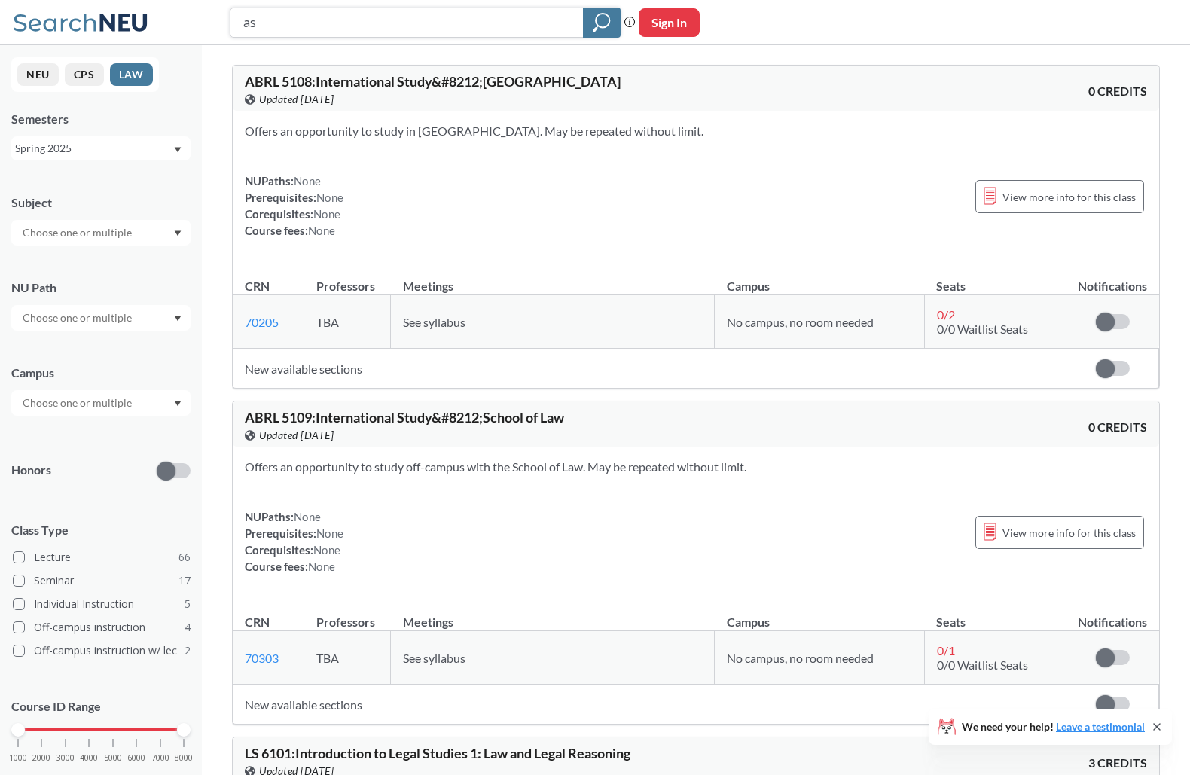
type input "a"
click at [607, 19] on icon "magnifying glass" at bounding box center [602, 22] width 18 height 21
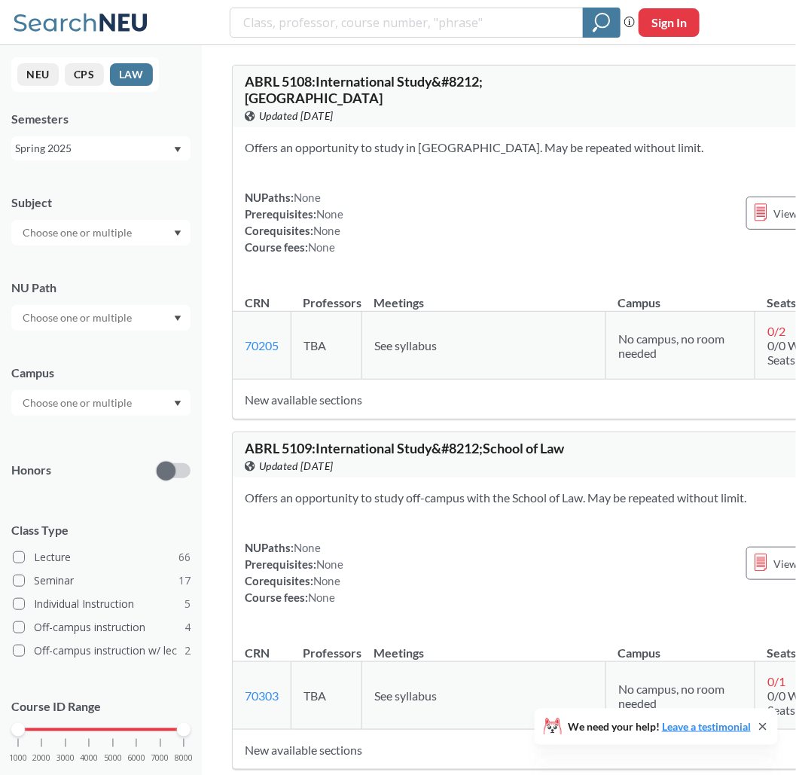
click at [116, 136] on div "Semesters Spring 2025" at bounding box center [100, 136] width 179 height 50
click at [116, 145] on div "Spring 2025" at bounding box center [93, 148] width 157 height 17
click at [154, 147] on div "Spring 2025" at bounding box center [93, 148] width 157 height 17
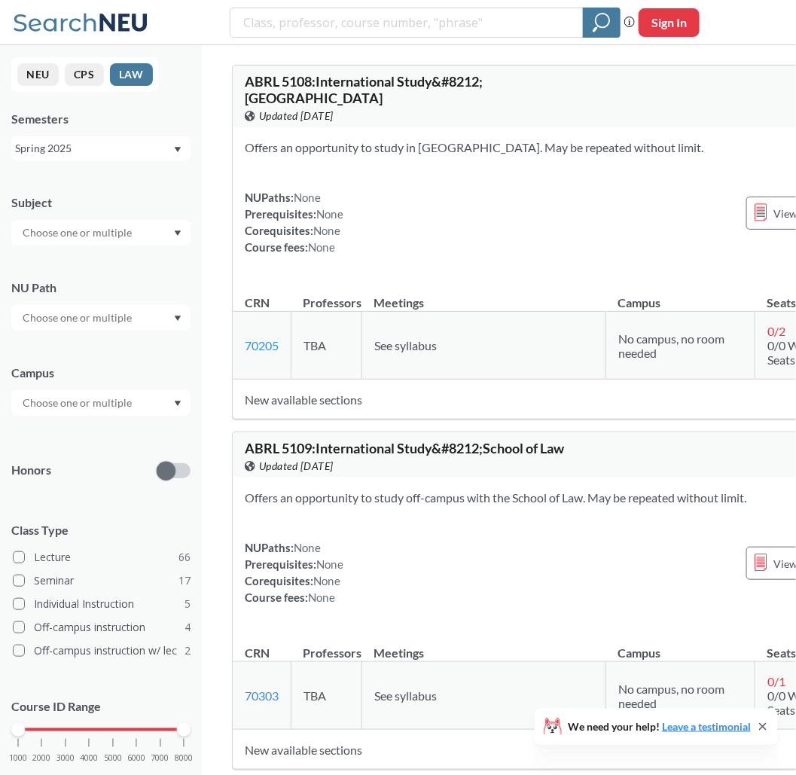
click at [126, 149] on div "Spring 2025" at bounding box center [93, 148] width 157 height 17
click at [131, 148] on div "Spring 2025" at bounding box center [93, 148] width 157 height 17
click at [129, 140] on div "Spring 2025" at bounding box center [93, 148] width 157 height 17
click at [112, 200] on div "Spring 2025" at bounding box center [100, 180] width 179 height 41
click at [130, 140] on div "Spring 2025" at bounding box center [93, 148] width 157 height 17
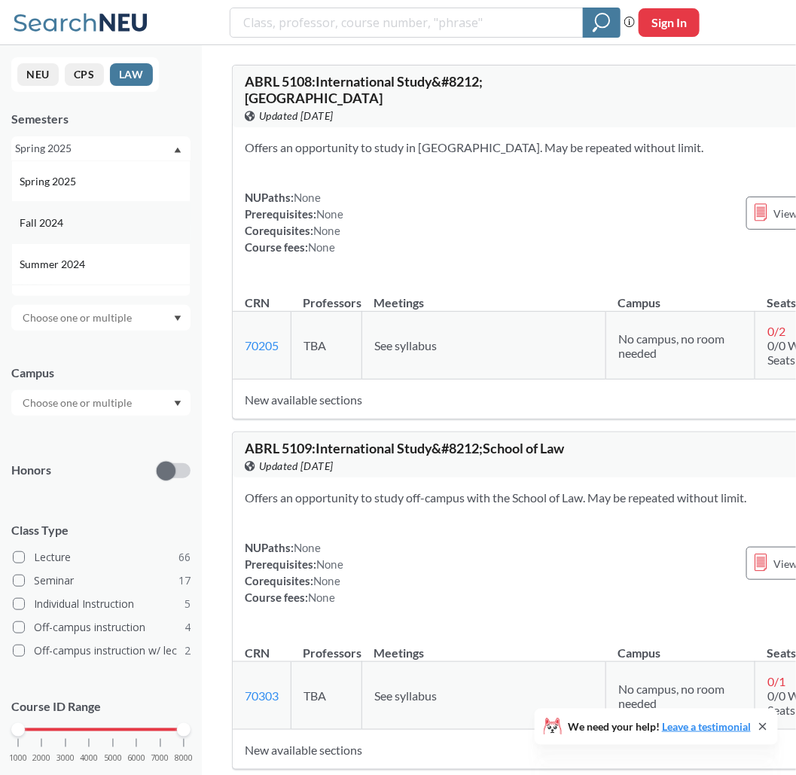
click at [91, 205] on div "Fall 2024" at bounding box center [100, 222] width 179 height 41
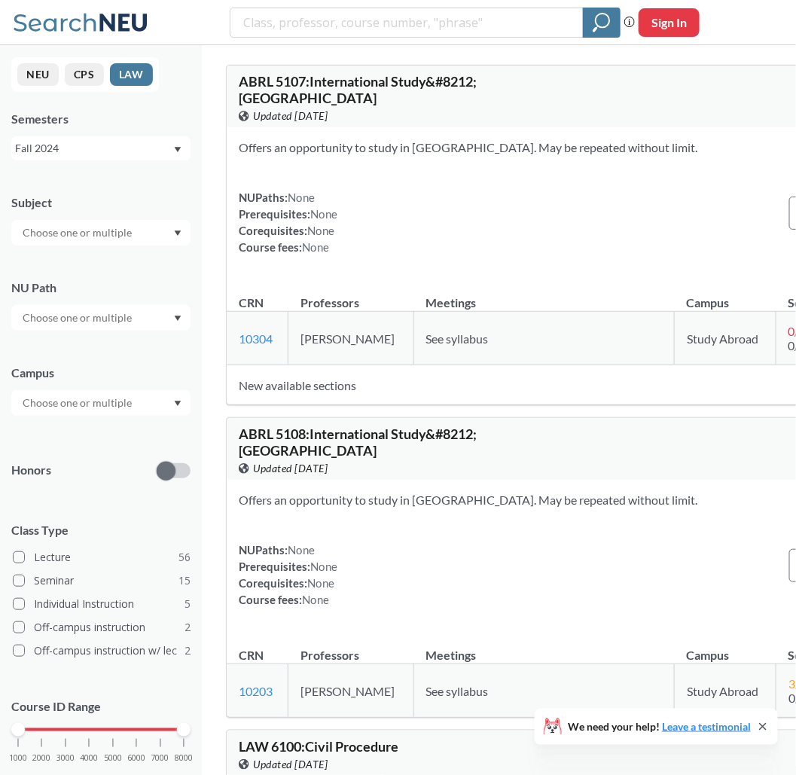
click at [139, 218] on div "Subject" at bounding box center [100, 212] width 179 height 66
click at [133, 234] on input "text" at bounding box center [78, 233] width 127 height 18
click at [98, 293] on div "LS ( 13 )" at bounding box center [105, 300] width 170 height 17
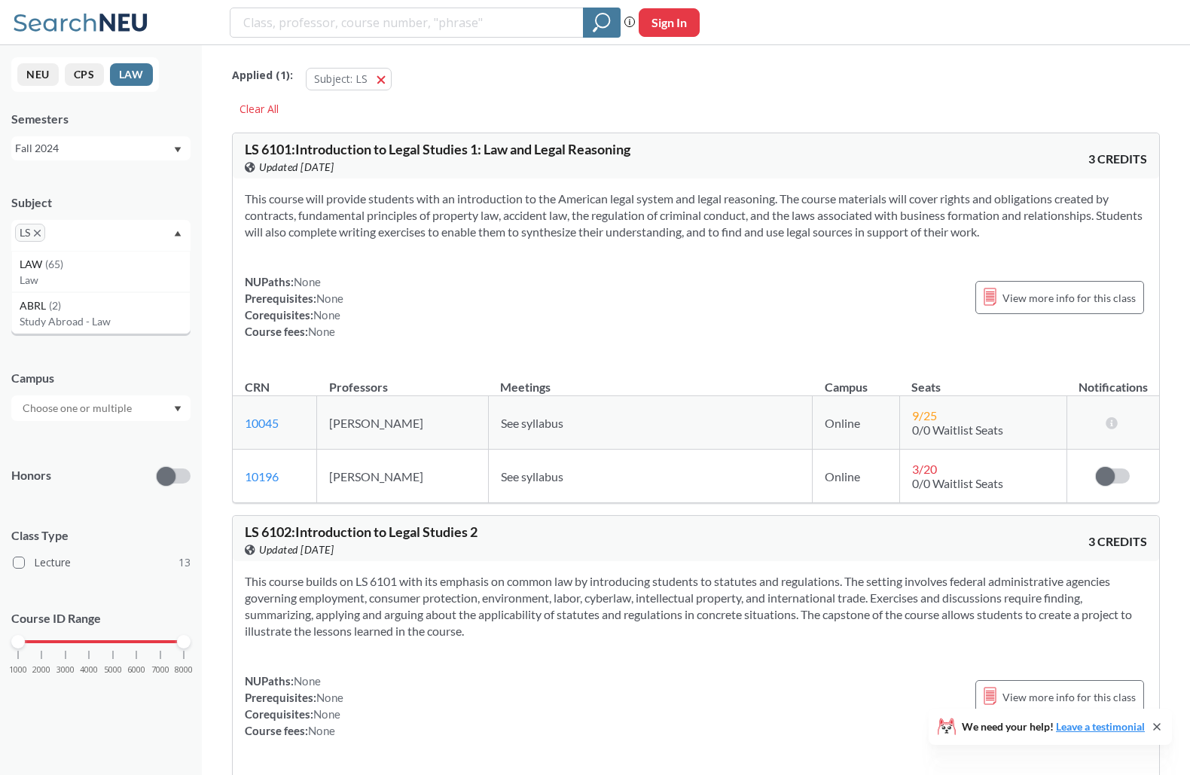
click at [63, 23] on icon at bounding box center [55, 22] width 82 height 18
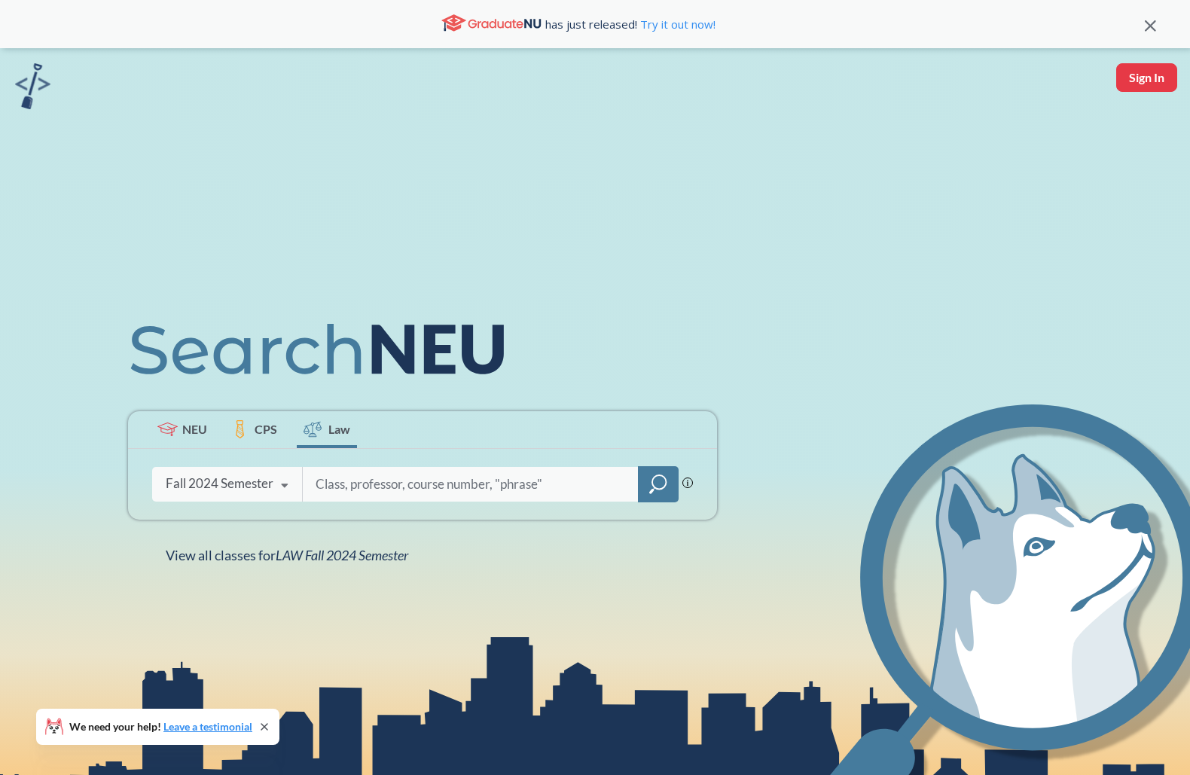
click at [264, 728] on icon at bounding box center [264, 727] width 6 height 6
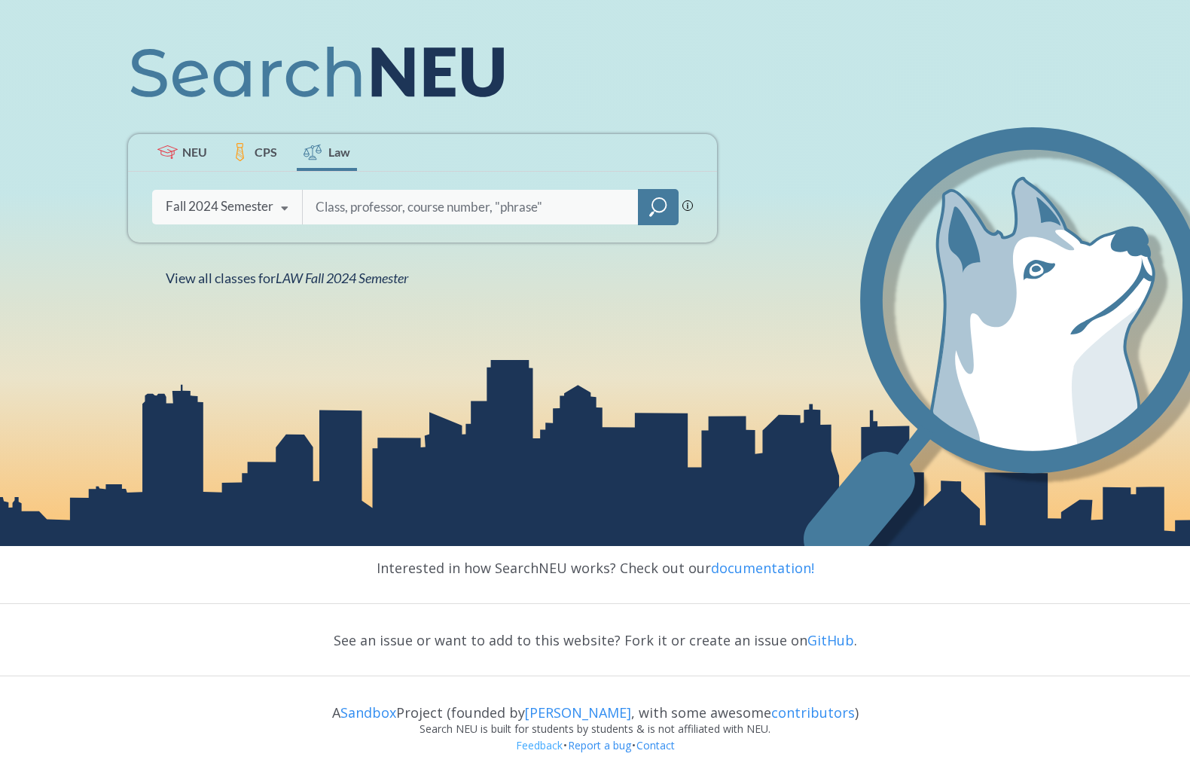
click at [536, 745] on link "Feedback" at bounding box center [539, 745] width 48 height 14
